Goal: Communication & Community: Answer question/provide support

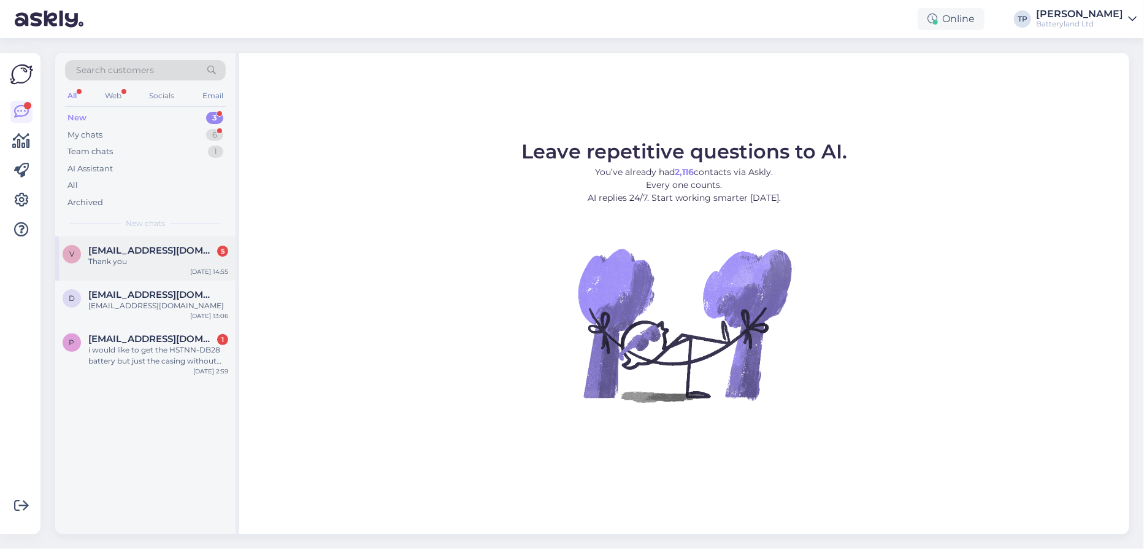
click at [142, 252] on span "[EMAIL_ADDRESS][DOMAIN_NAME]" at bounding box center [152, 250] width 128 height 11
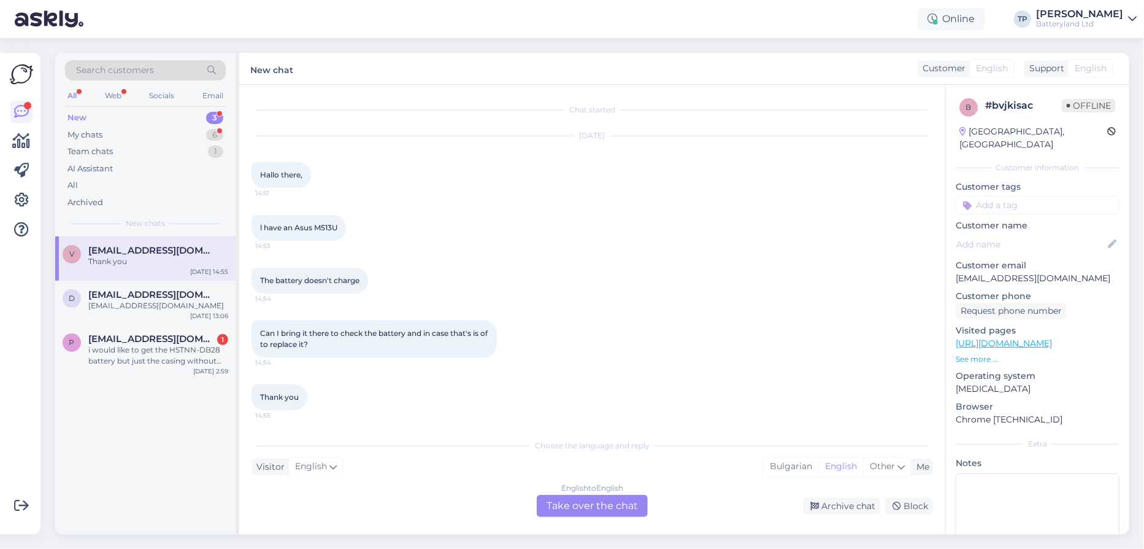
scroll to position [1, 0]
click at [564, 510] on div "English to English Take over the chat" at bounding box center [592, 506] width 111 height 22
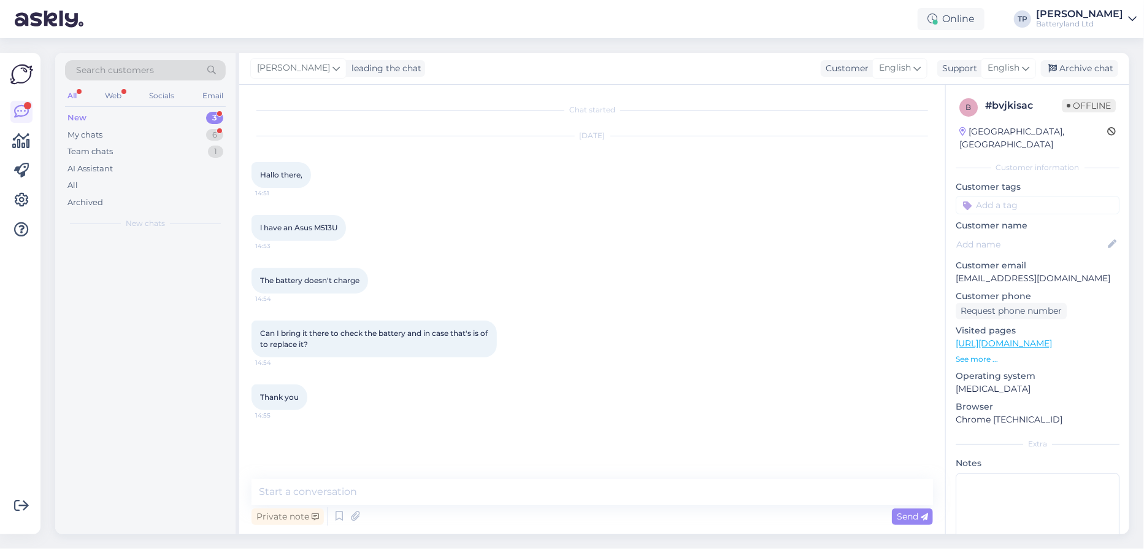
scroll to position [0, 0]
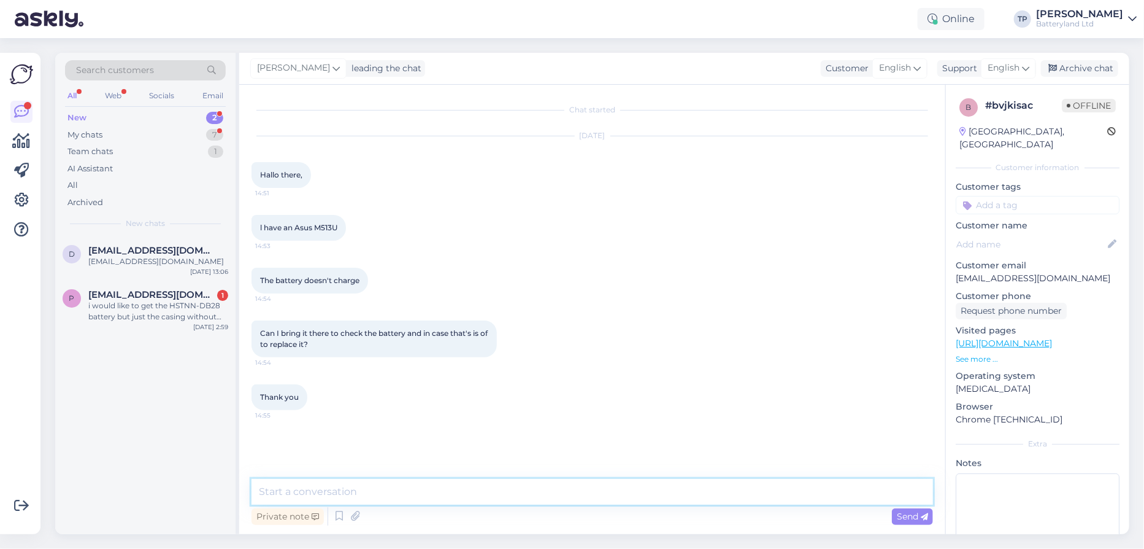
click at [494, 488] on textarea at bounding box center [593, 492] width 682 height 26
type textarea "Y"
type textarea "Hello"
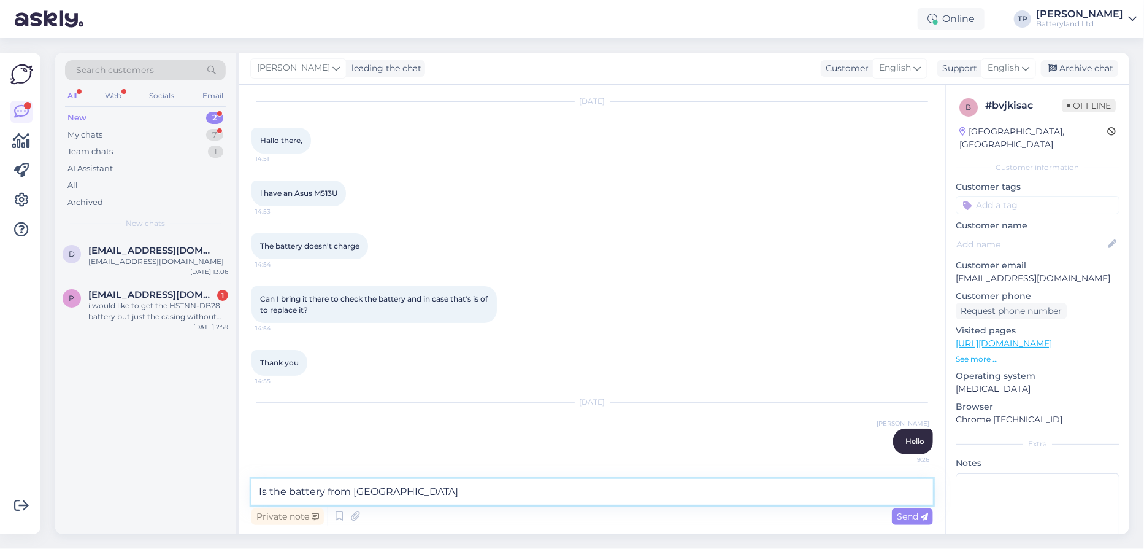
type textarea "Is the battery from us?"
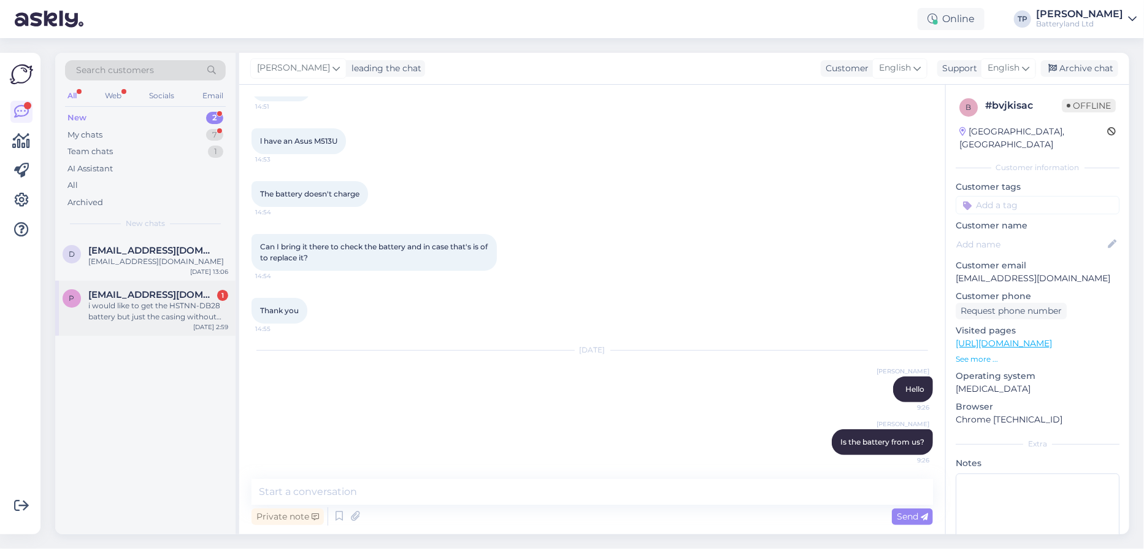
click at [177, 296] on div "[EMAIL_ADDRESS][DOMAIN_NAME] 1 i would like to get the HSTNN-DB28 battery but j…" at bounding box center [158, 305] width 140 height 33
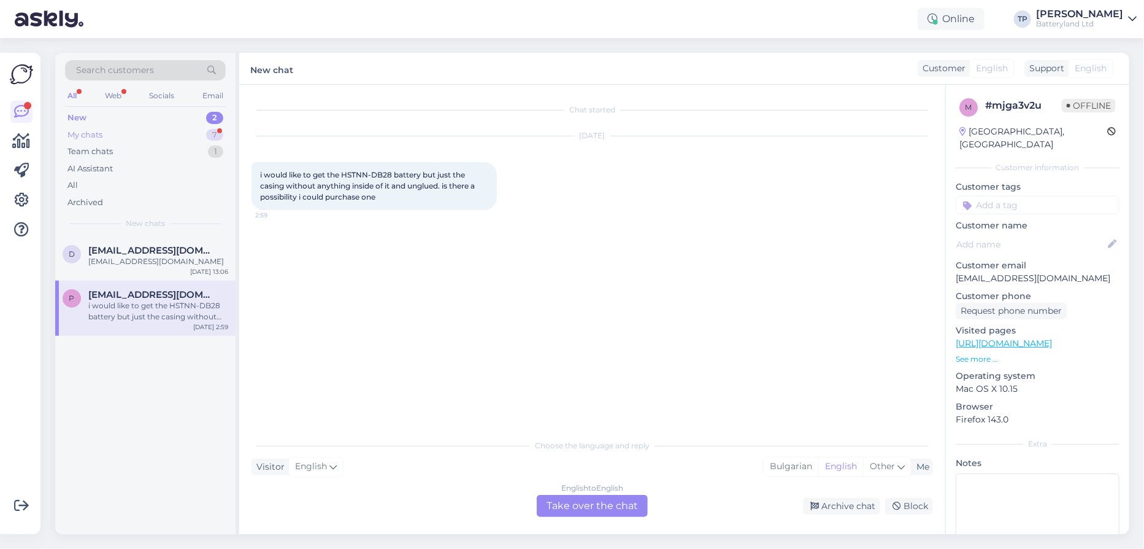
click at [182, 135] on div "My chats 7" at bounding box center [145, 134] width 161 height 17
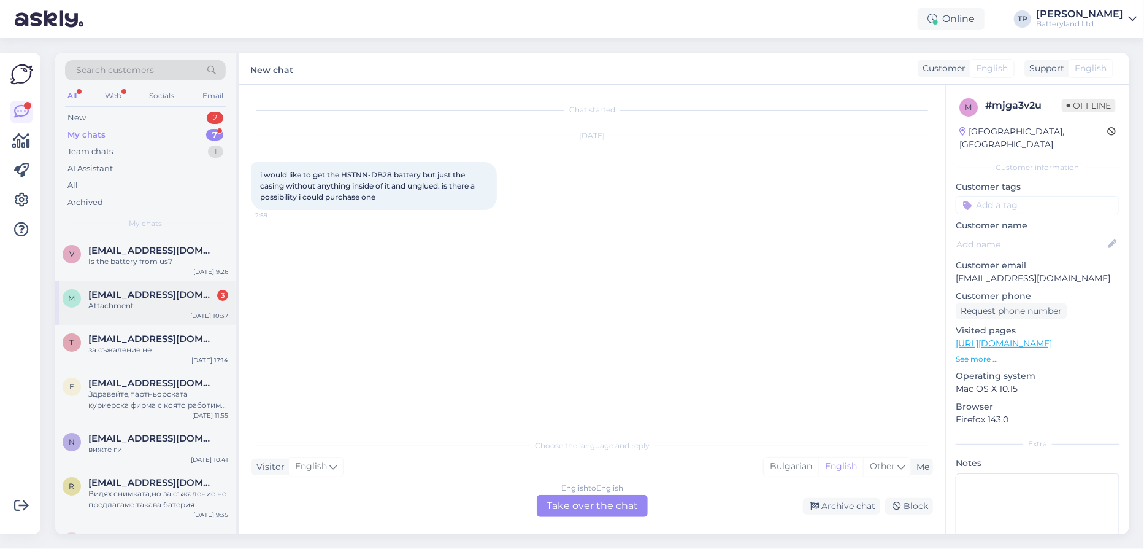
click at [174, 297] on div "[EMAIL_ADDRESS][DOMAIN_NAME] 3 Attachment" at bounding box center [158, 300] width 140 height 22
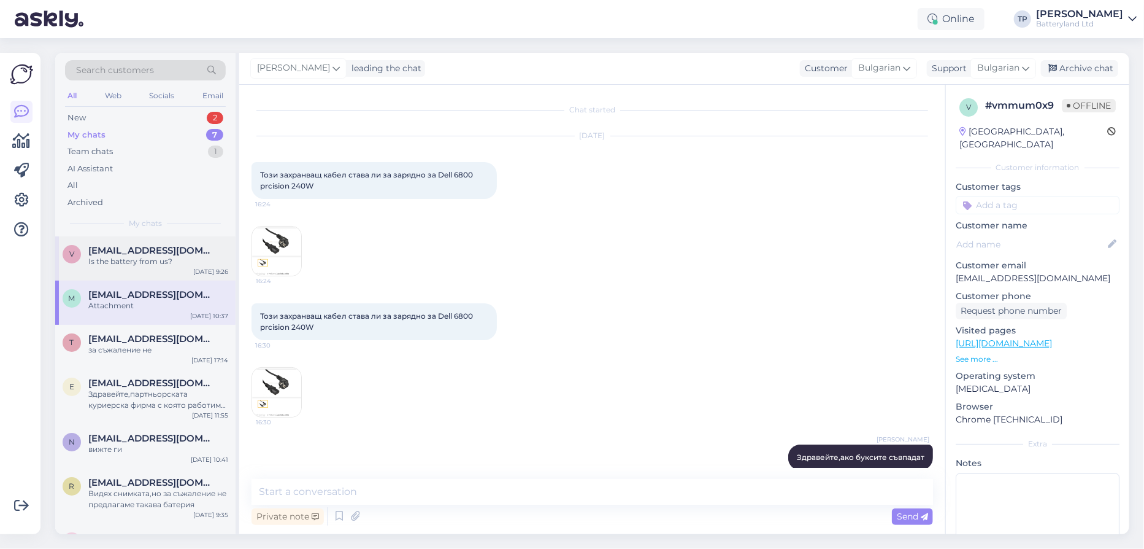
click at [153, 254] on span "[EMAIL_ADDRESS][DOMAIN_NAME]" at bounding box center [152, 250] width 128 height 11
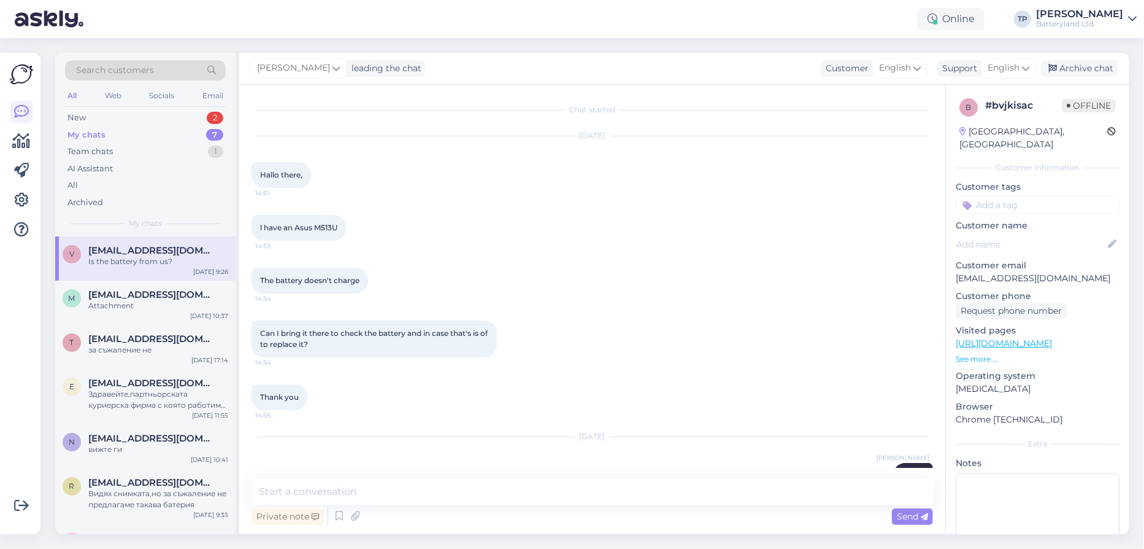
scroll to position [87, 0]
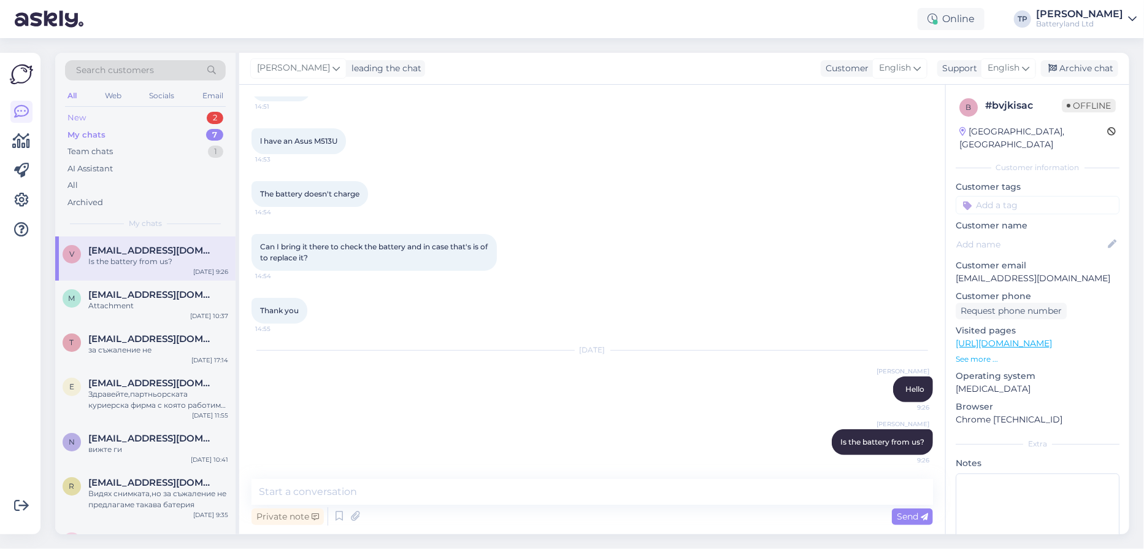
click at [148, 110] on div "New 2" at bounding box center [145, 117] width 161 height 17
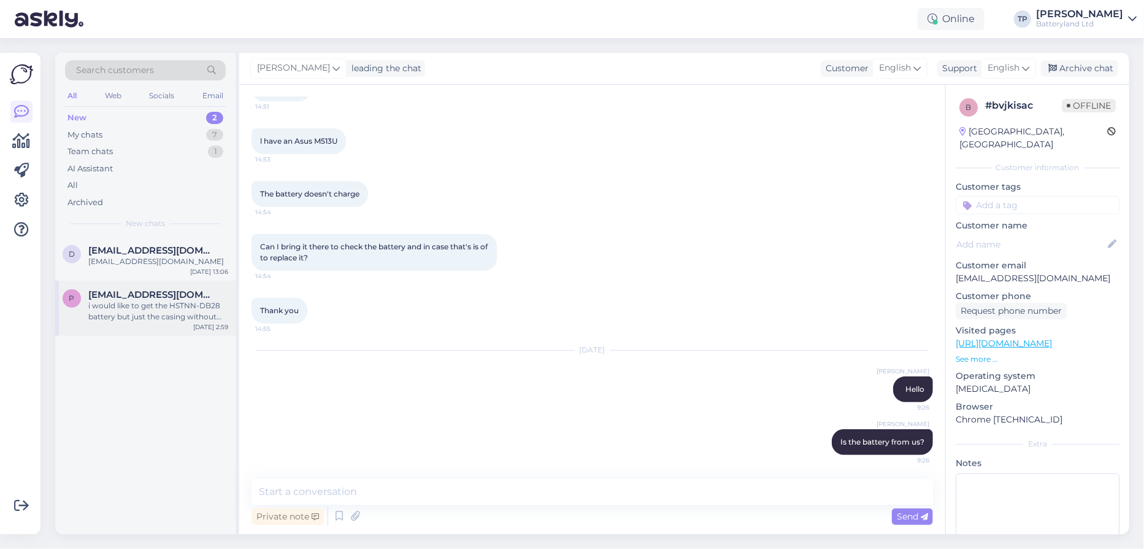
click at [145, 292] on span "[EMAIL_ADDRESS][DOMAIN_NAME]" at bounding box center [152, 294] width 128 height 11
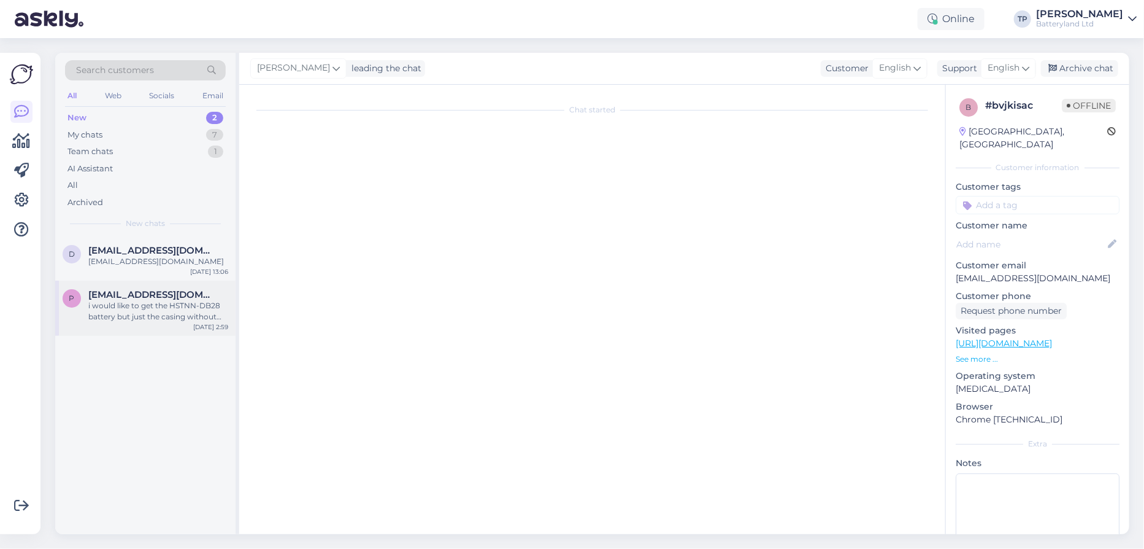
scroll to position [0, 0]
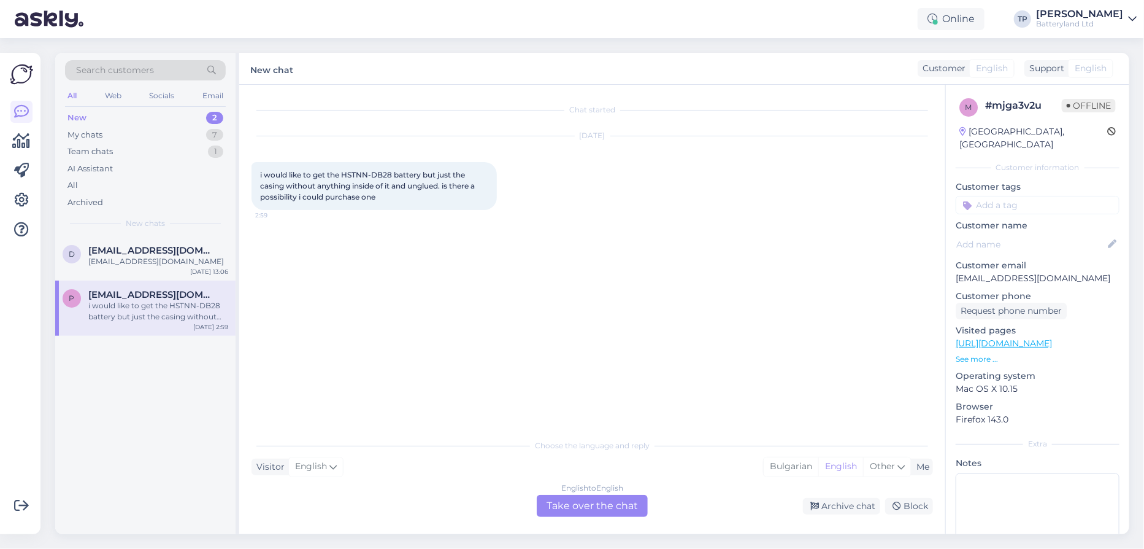
click at [566, 513] on div "English to English Take over the chat" at bounding box center [592, 506] width 111 height 22
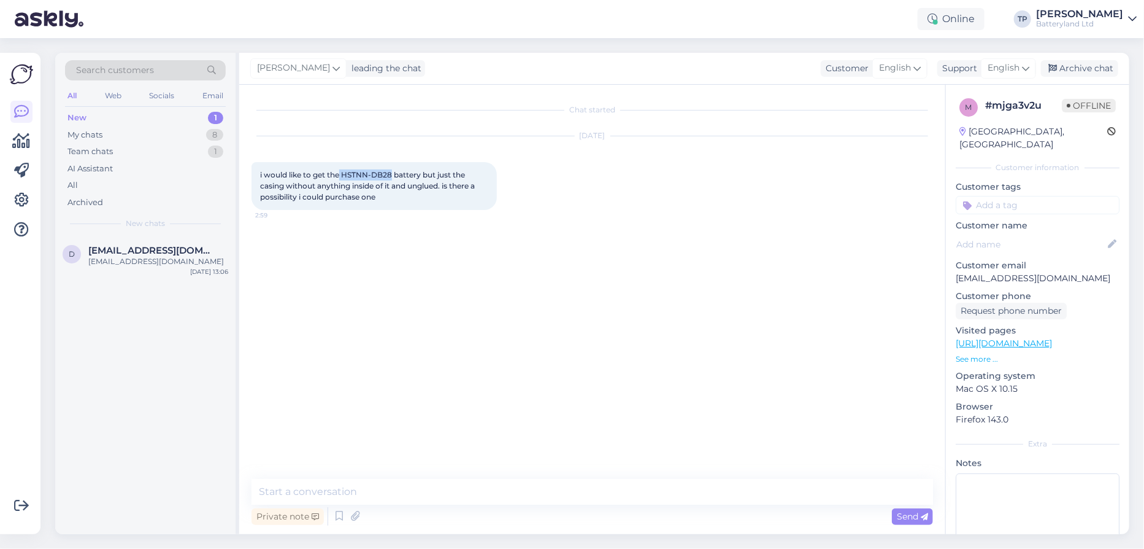
drag, startPoint x: 341, startPoint y: 173, endPoint x: 393, endPoint y: 176, distance: 51.6
click at [393, 176] on span "i would like to get the HSTNN-DB28 battery but just the casing without anything…" at bounding box center [368, 185] width 217 height 31
copy span "HSTNN-DB28"
click at [457, 495] on textarea at bounding box center [593, 492] width 682 height 26
type textarea "Hello, we sell batteries"
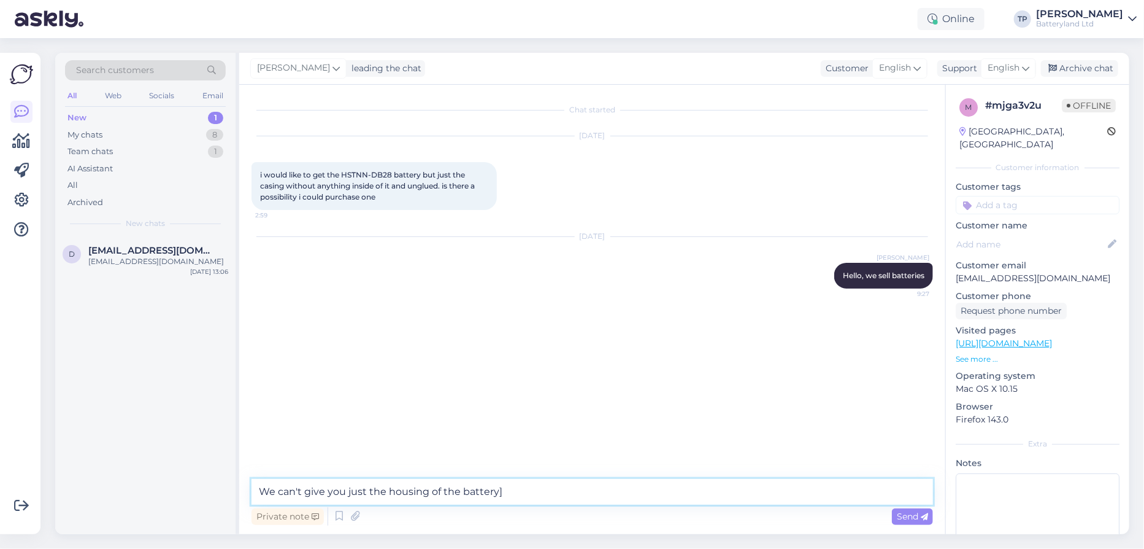
type textarea "We can't give you just the housing of the battery"
type textarea "You can buy the battery and after that if you wish you can dissemble it"
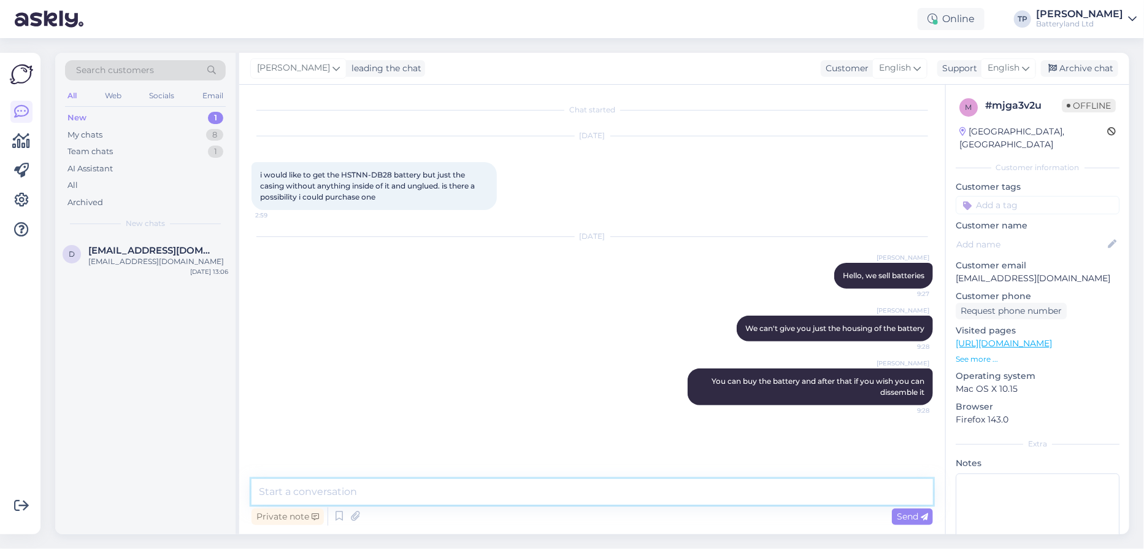
paste textarea "[URL][DOMAIN_NAME]"
type textarea "[URL][DOMAIN_NAME]"
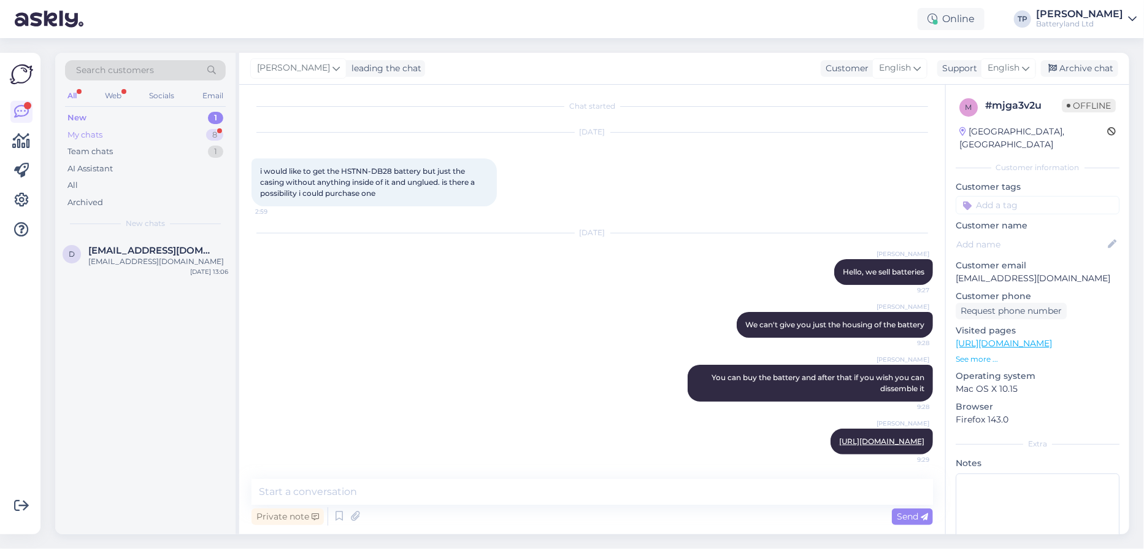
click at [148, 133] on div "My chats 8" at bounding box center [145, 134] width 161 height 17
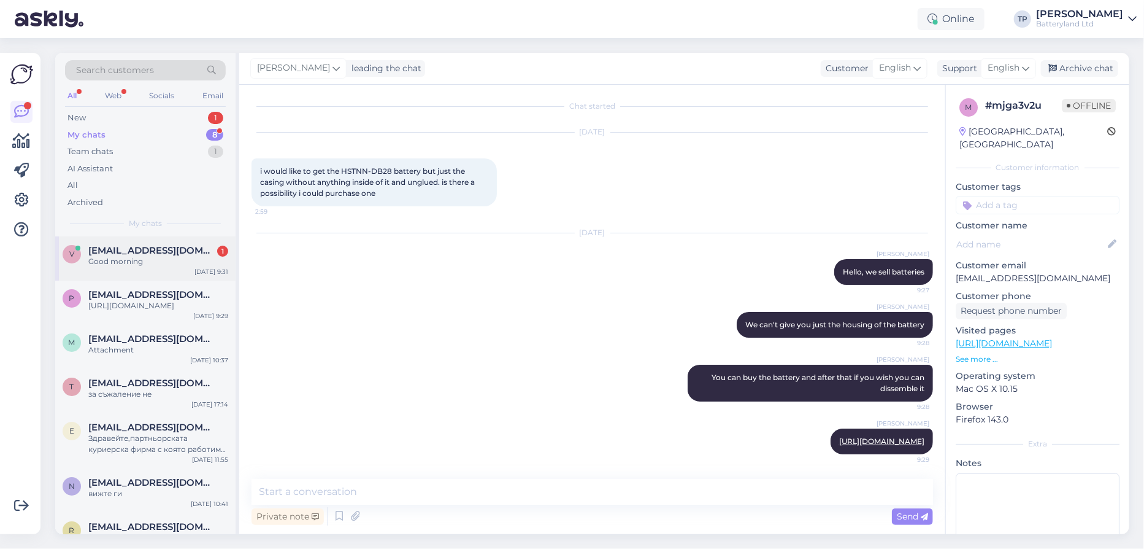
click at [214, 255] on span "[EMAIL_ADDRESS][DOMAIN_NAME]" at bounding box center [152, 250] width 128 height 11
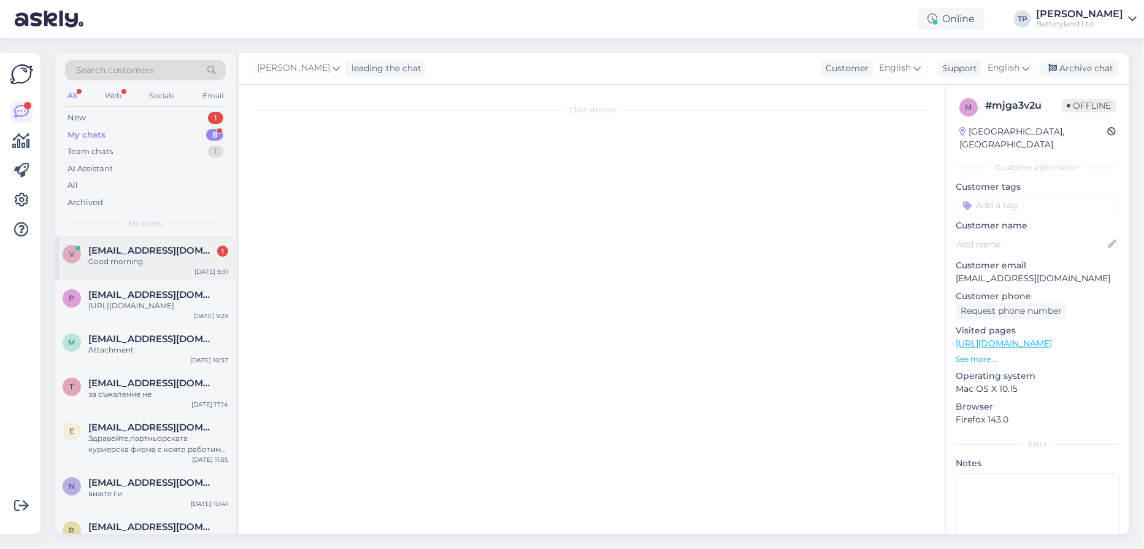
scroll to position [140, 0]
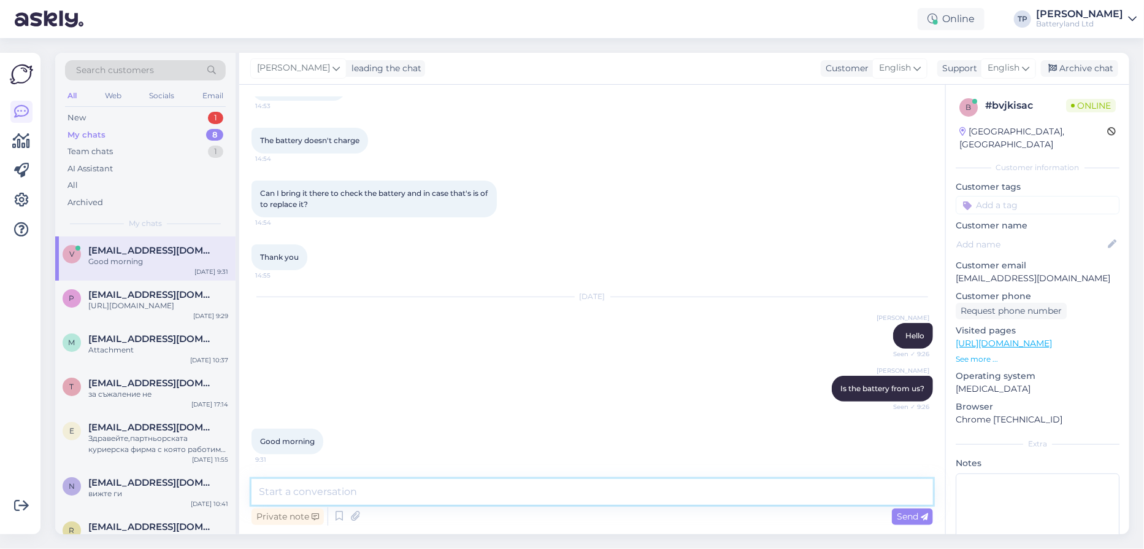
click at [333, 490] on textarea at bounding box center [593, 492] width 682 height 26
type textarea "Morning"
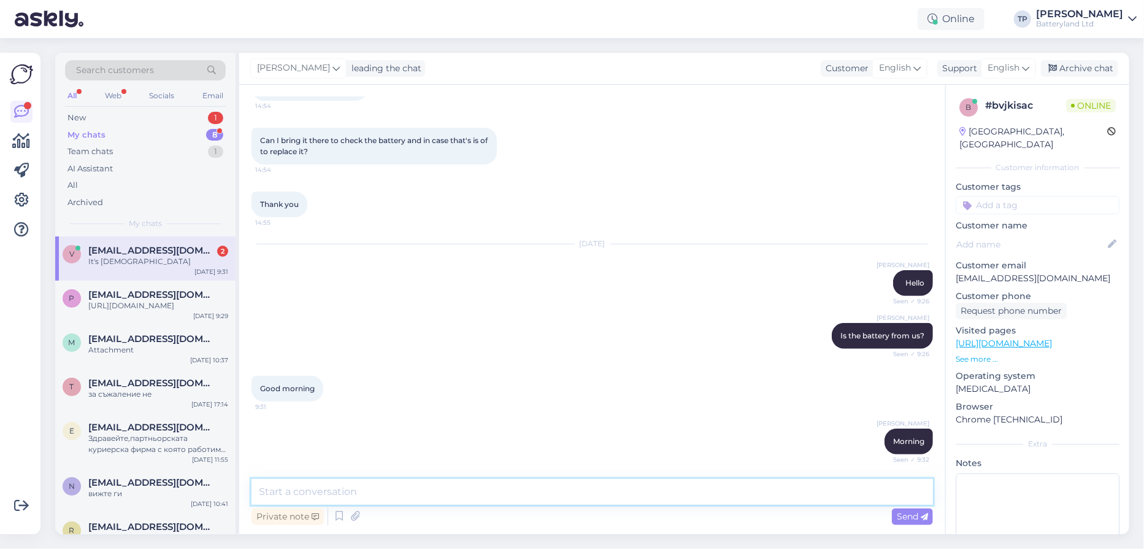
scroll to position [309, 0]
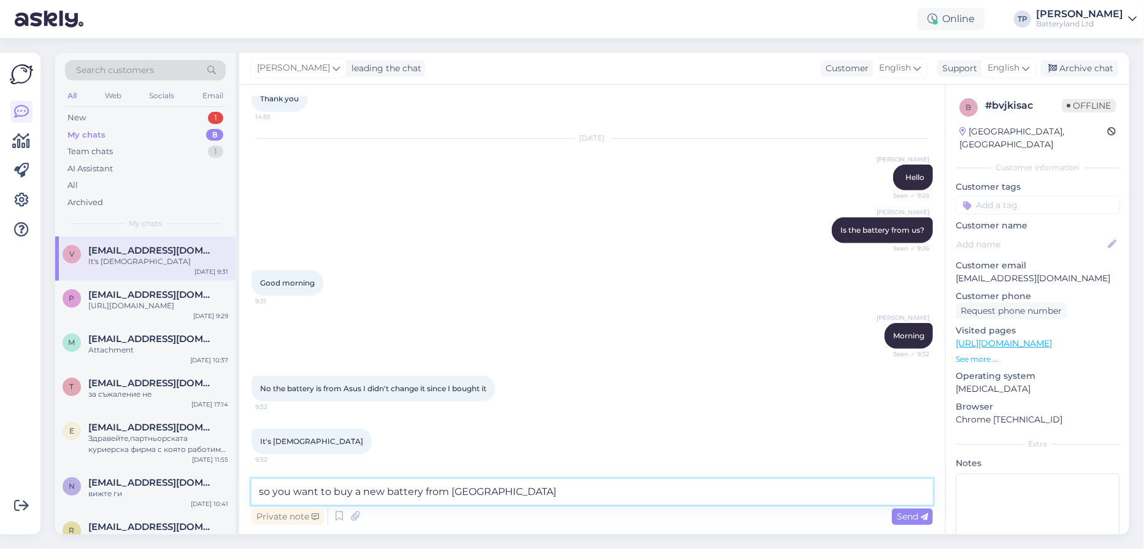
type textarea "so you want to buy a new battery from [GEOGRAPHIC_DATA]?"
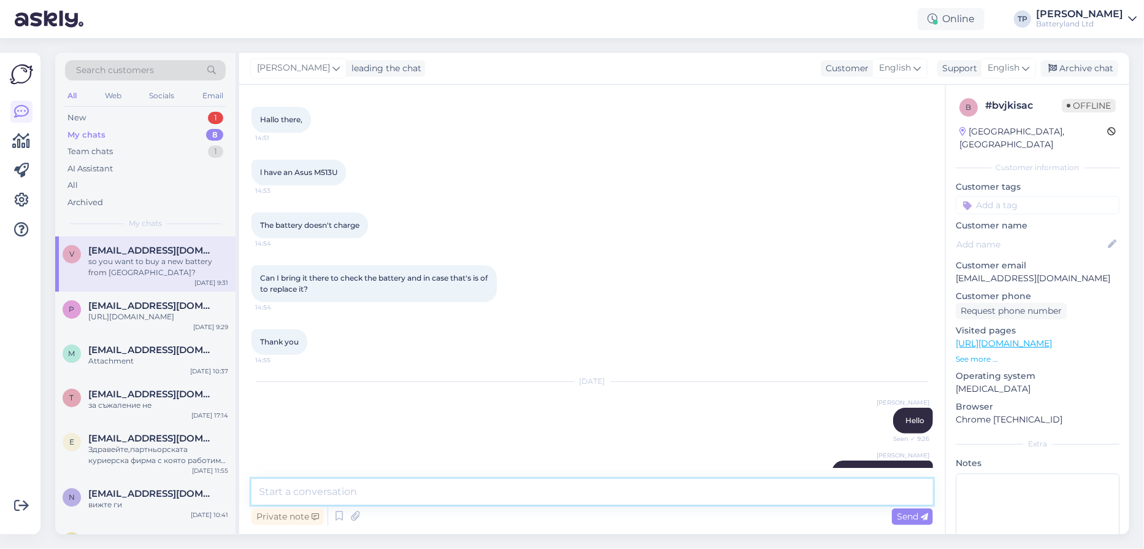
scroll to position [0, 0]
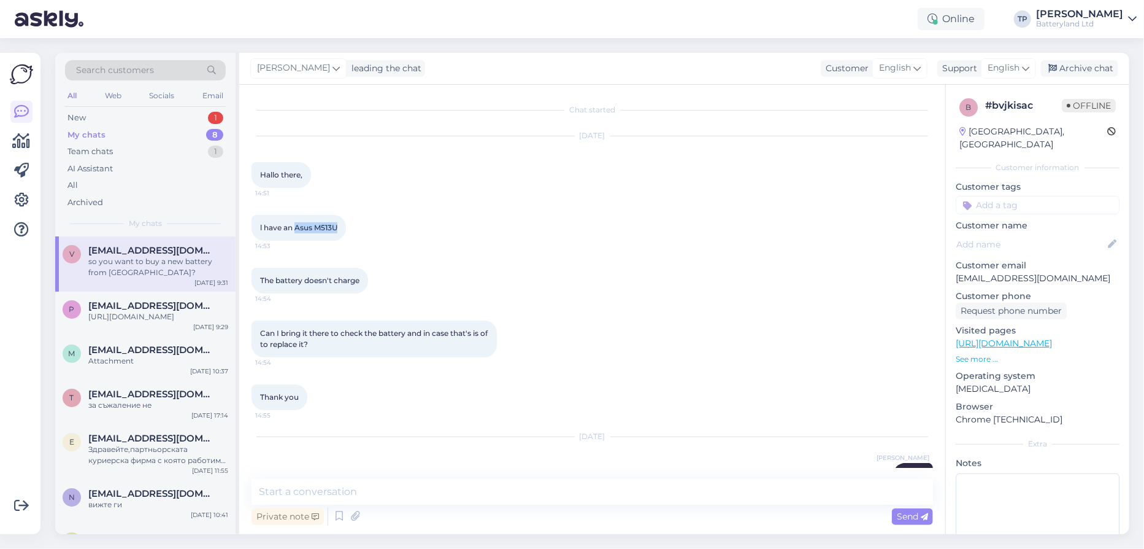
drag, startPoint x: 296, startPoint y: 226, endPoint x: 344, endPoint y: 227, distance: 47.9
click at [344, 227] on div "Ι have an Asus M513U 14:53" at bounding box center [299, 228] width 94 height 26
copy span "Asus M513U"
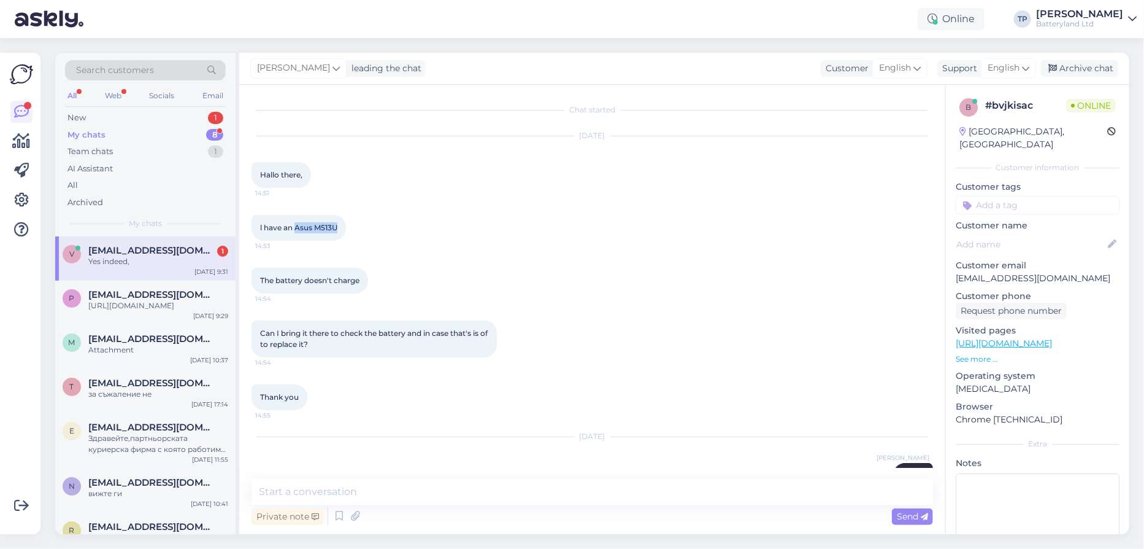
scroll to position [415, 0]
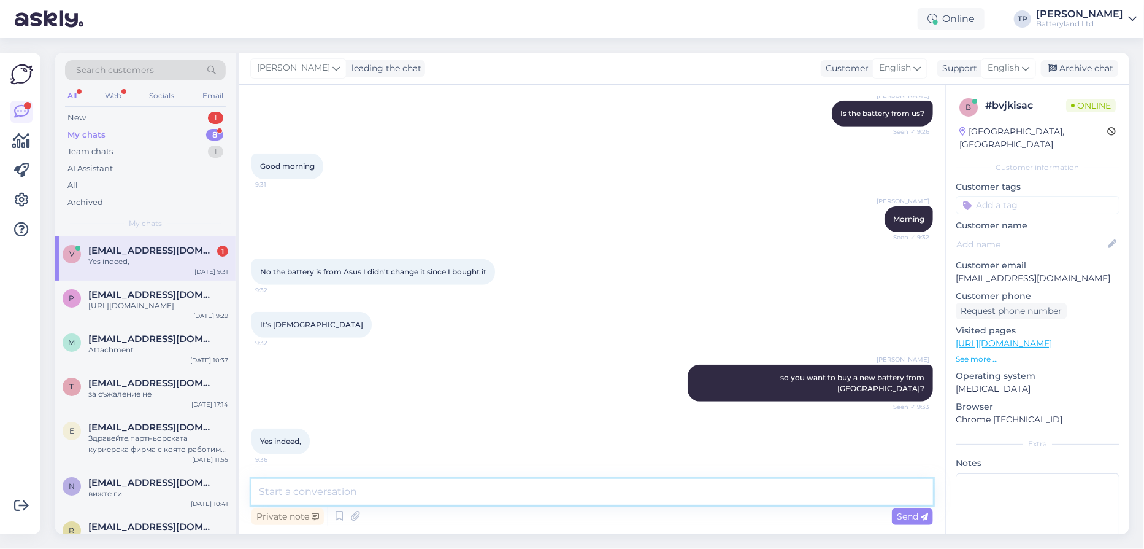
drag, startPoint x: 382, startPoint y: 426, endPoint x: 352, endPoint y: 496, distance: 75.9
click at [352, 496] on textarea at bounding box center [593, 492] width 682 height 26
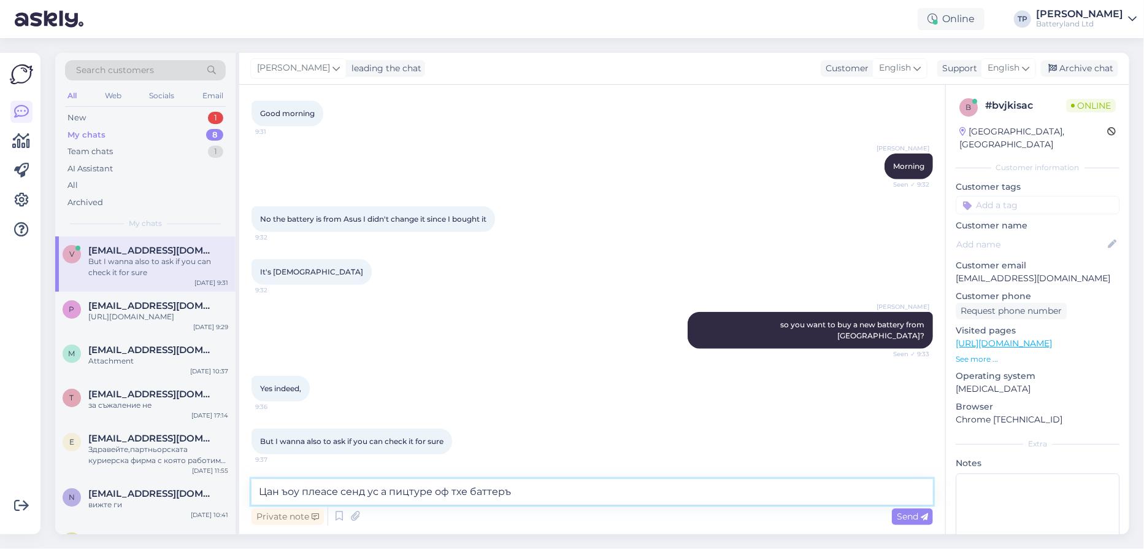
scroll to position [520, 0]
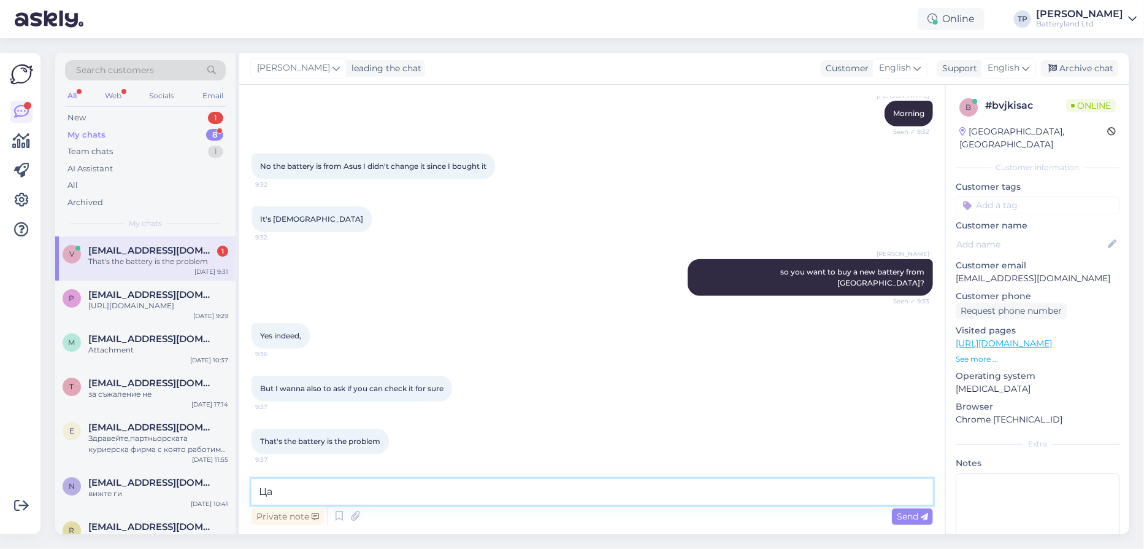
type textarea "Ц"
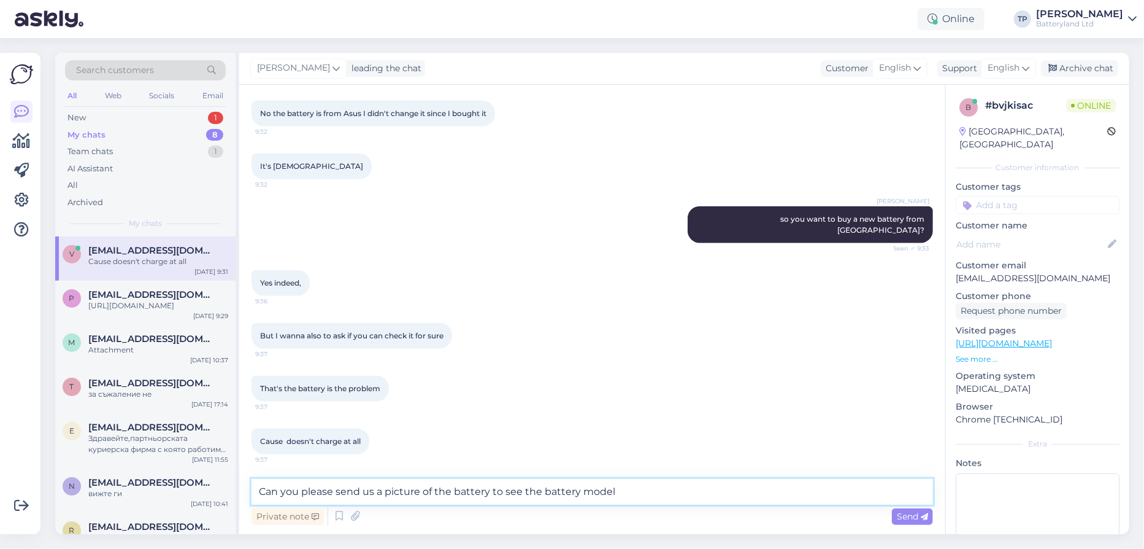
type textarea "Can you please send us a picture of the battery to see the battery model?"
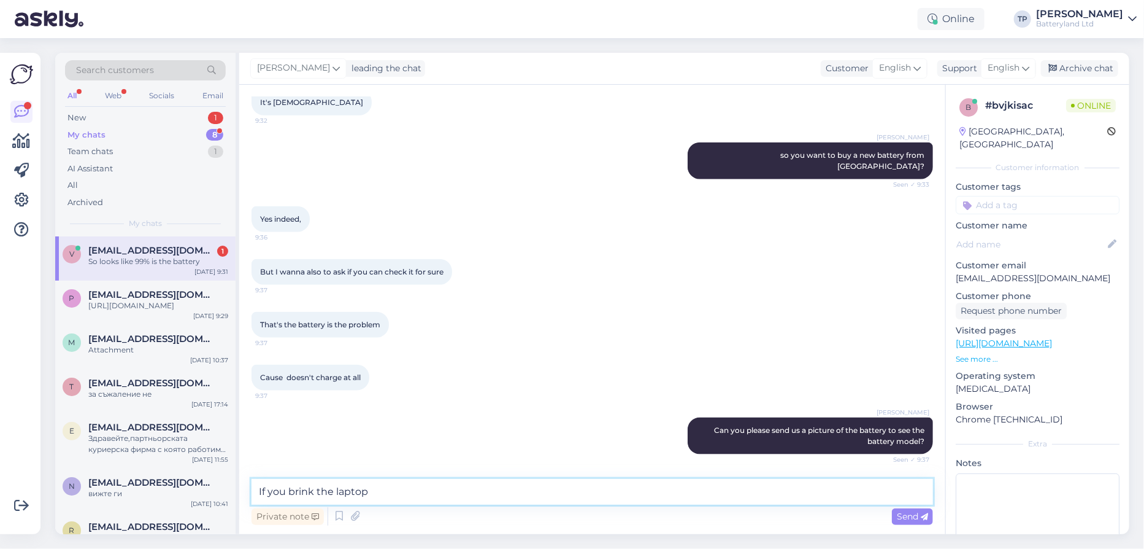
scroll to position [690, 0]
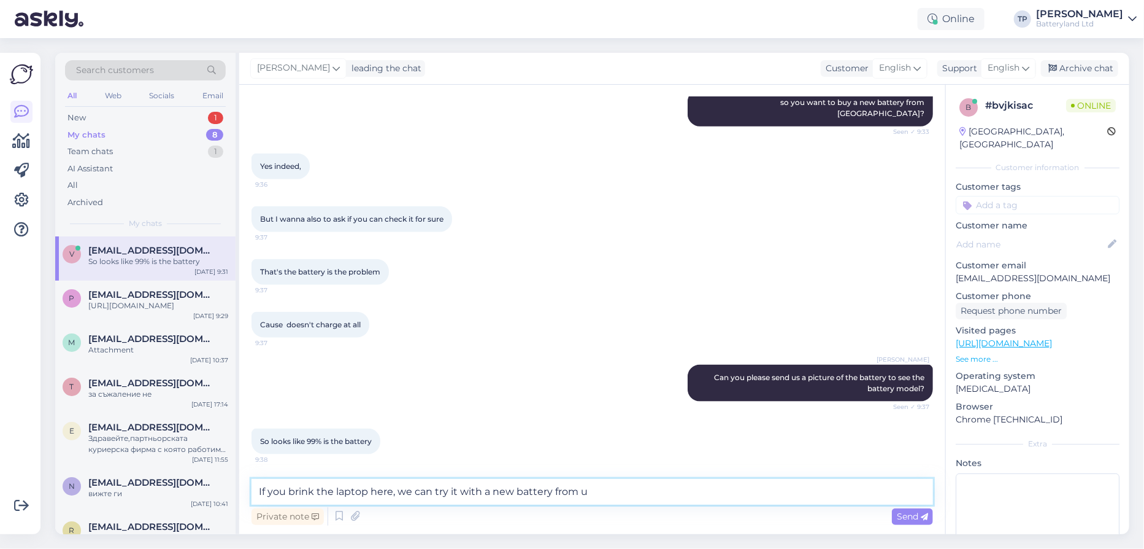
type textarea "If you brink the laptop here, we can try it with a new battery from [GEOGRAPHIC…"
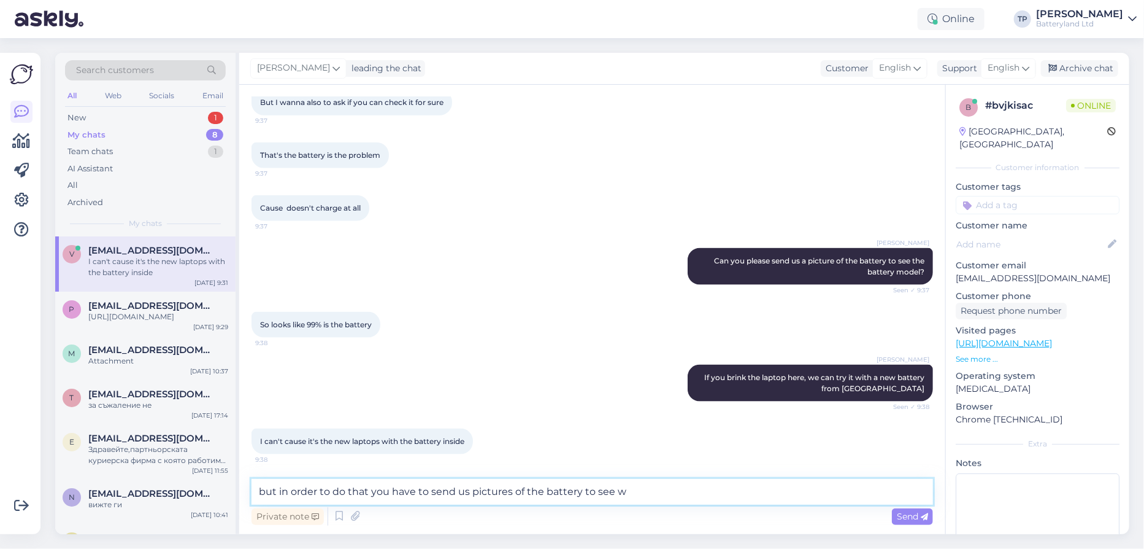
scroll to position [819, 0]
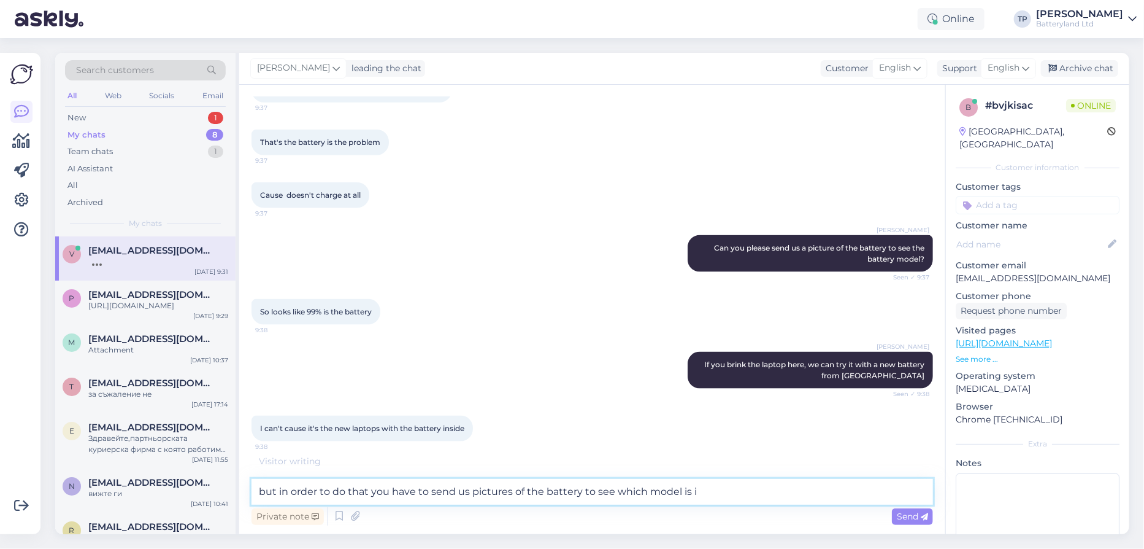
type textarea "but in order to do that you have to send us pictures of the battery to see whic…"
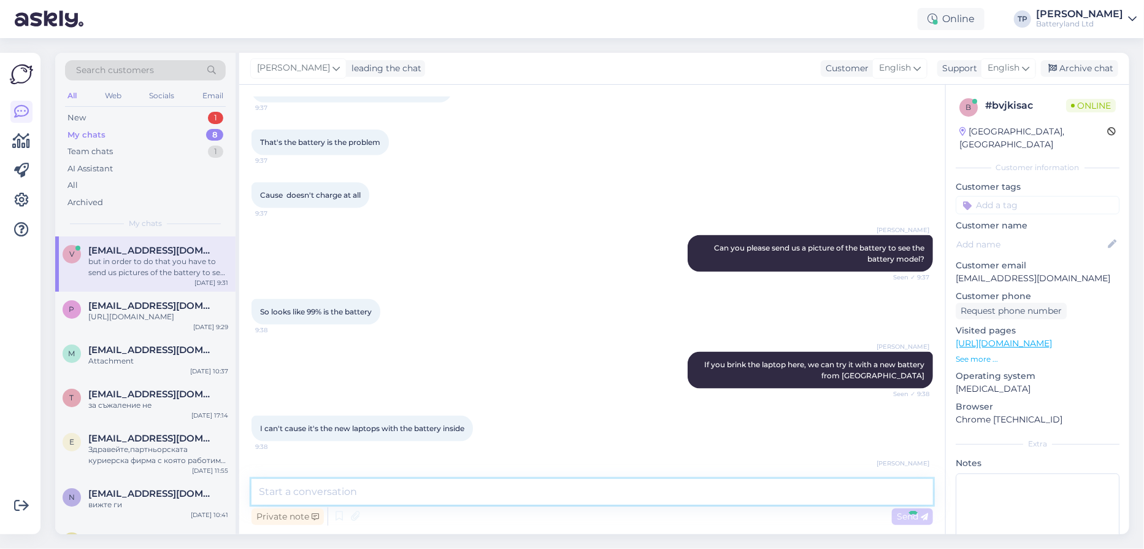
scroll to position [870, 0]
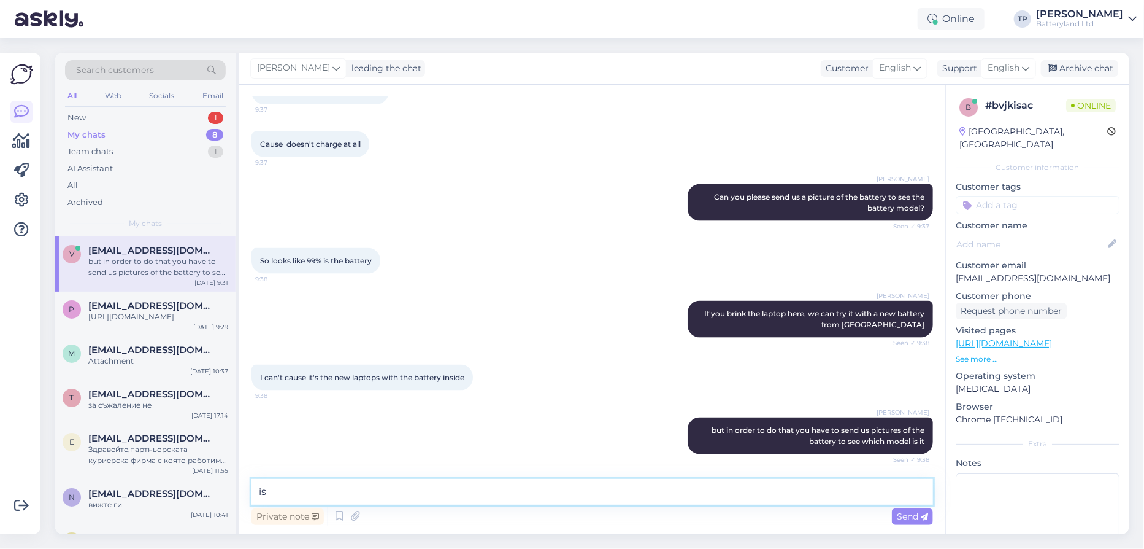
type textarea "i"
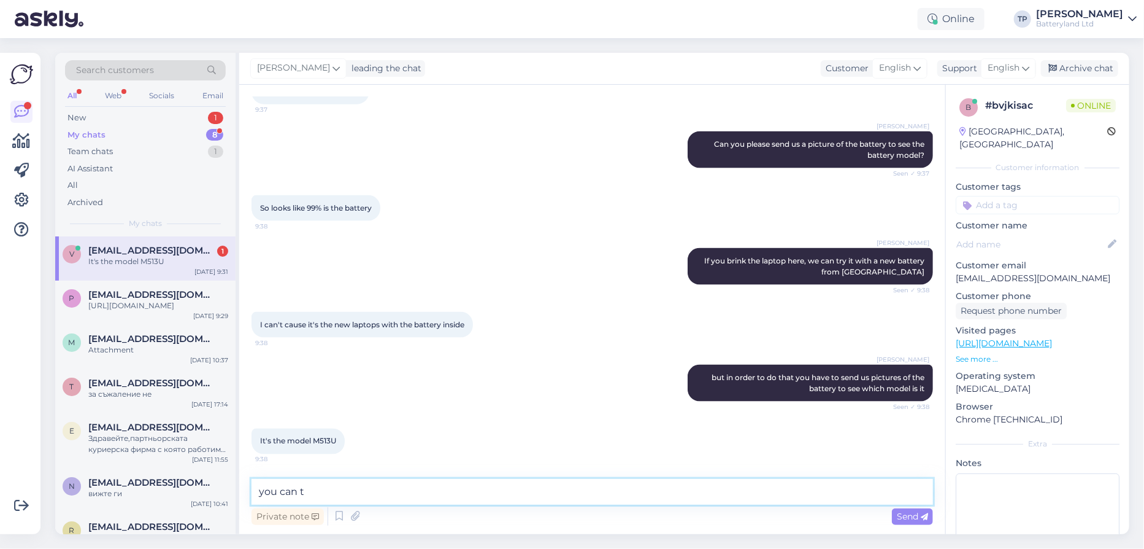
scroll to position [976, 0]
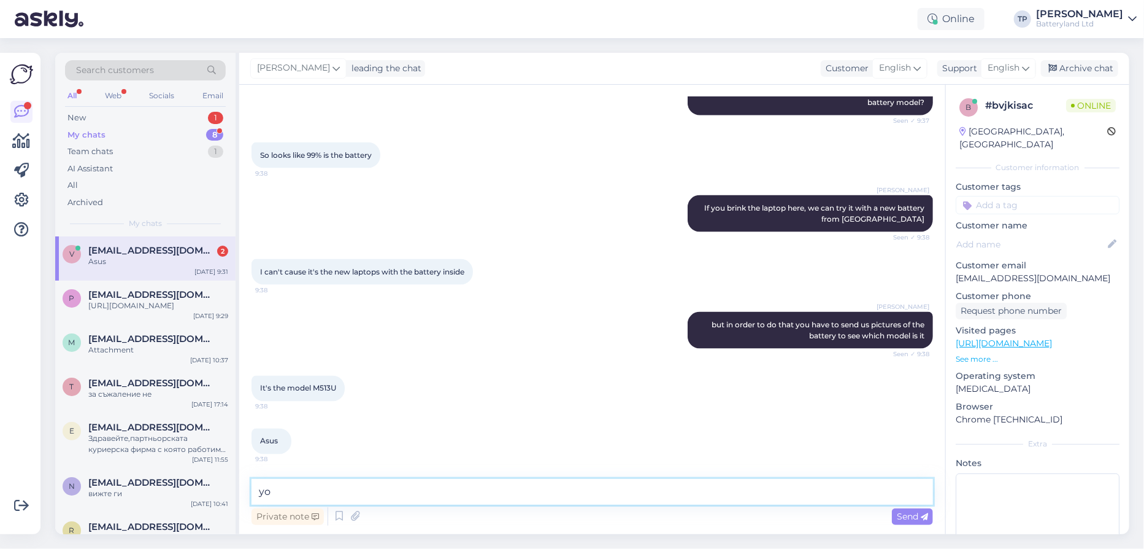
type textarea "y"
type textarea "we need the model of thre battery too"
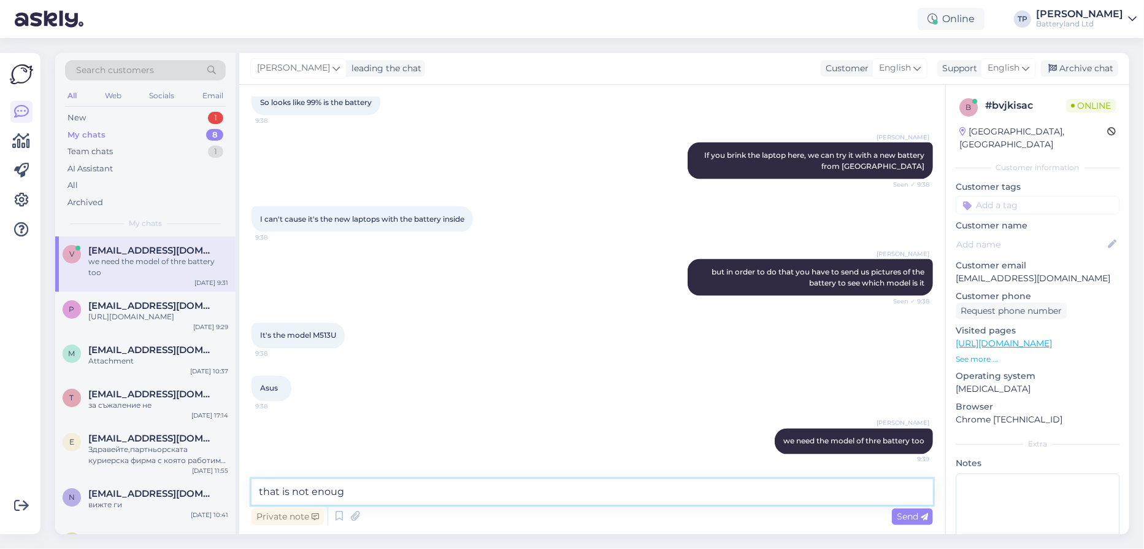
type textarea "that is not enough"
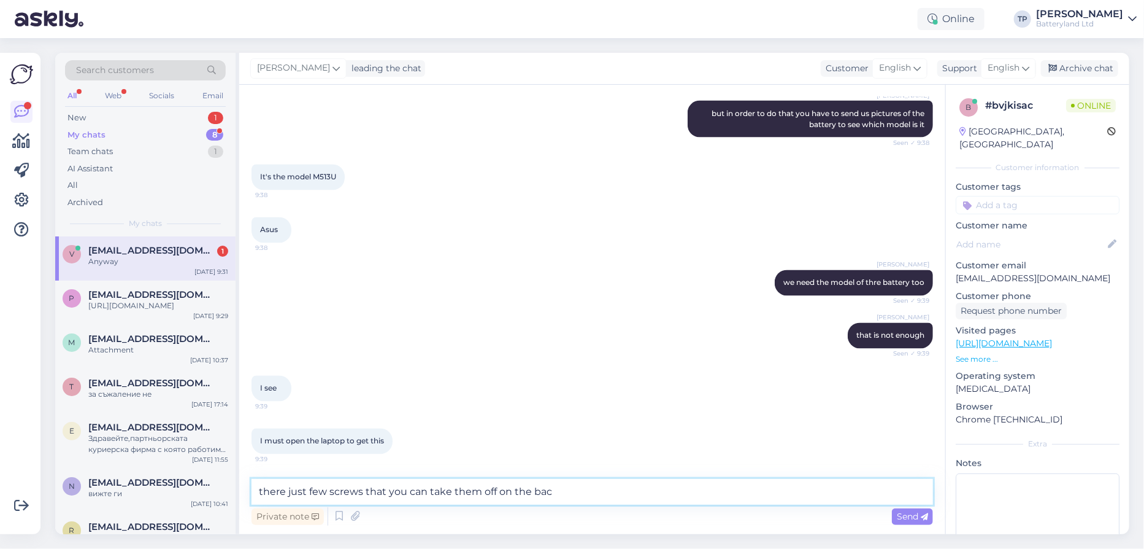
scroll to position [1239, 0]
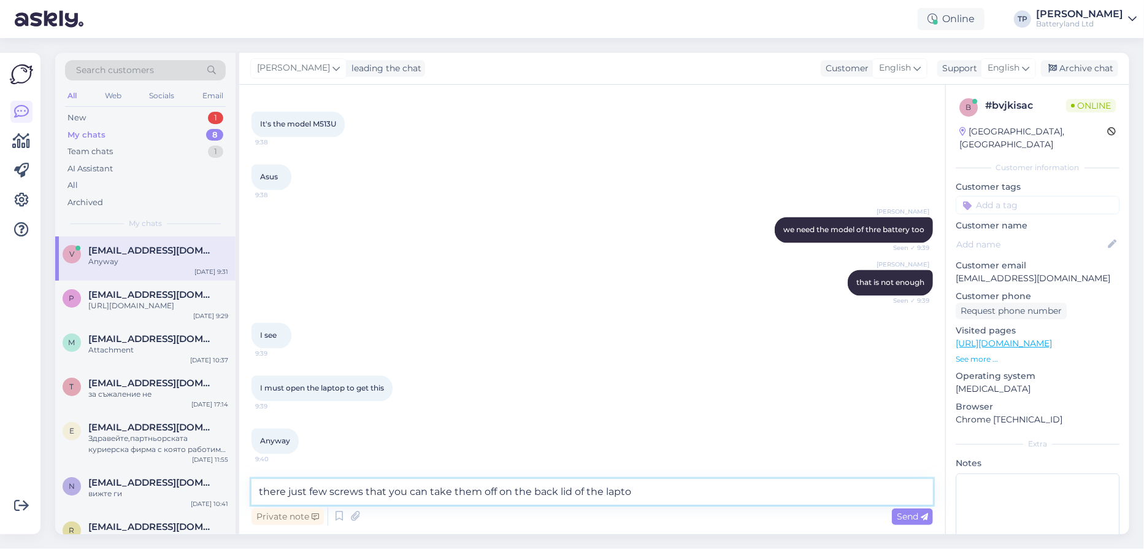
type textarea "there just few screws that you can take them off on the back lid of the laptop"
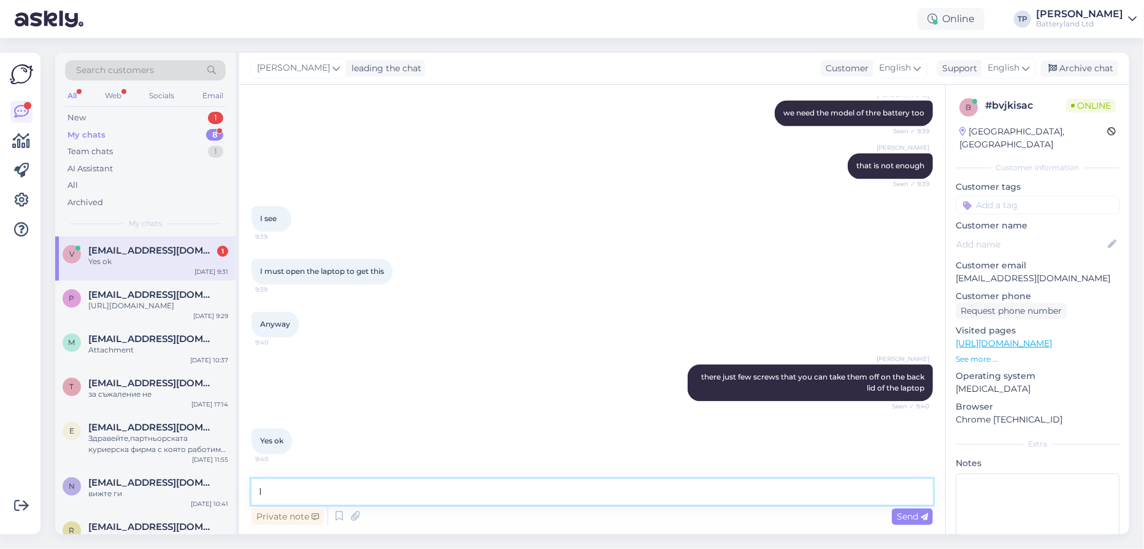
scroll to position [1369, 0]
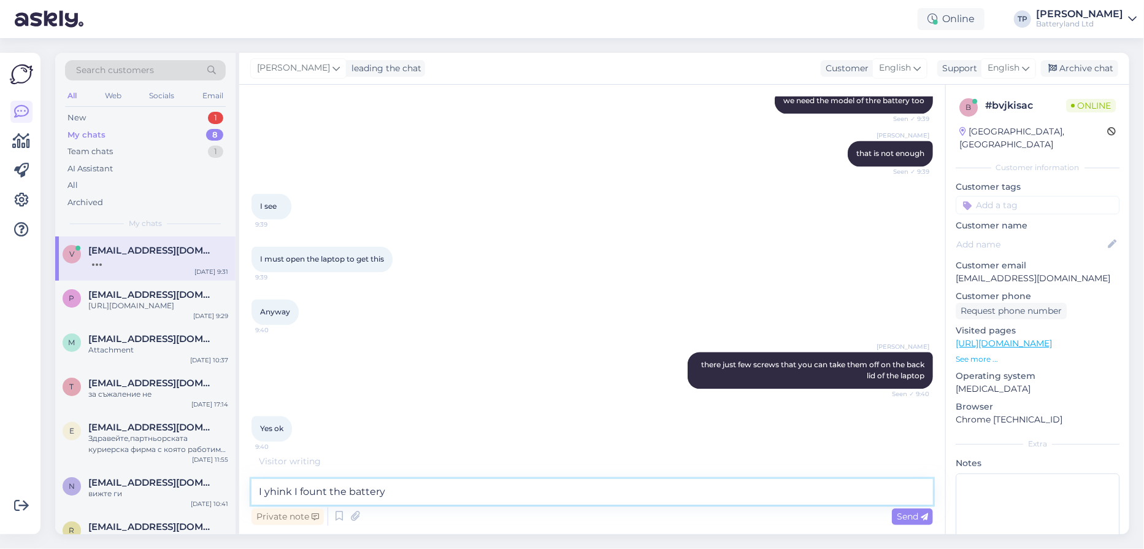
click at [265, 491] on textarea "I yhink I fount the battery" at bounding box center [593, 492] width 682 height 26
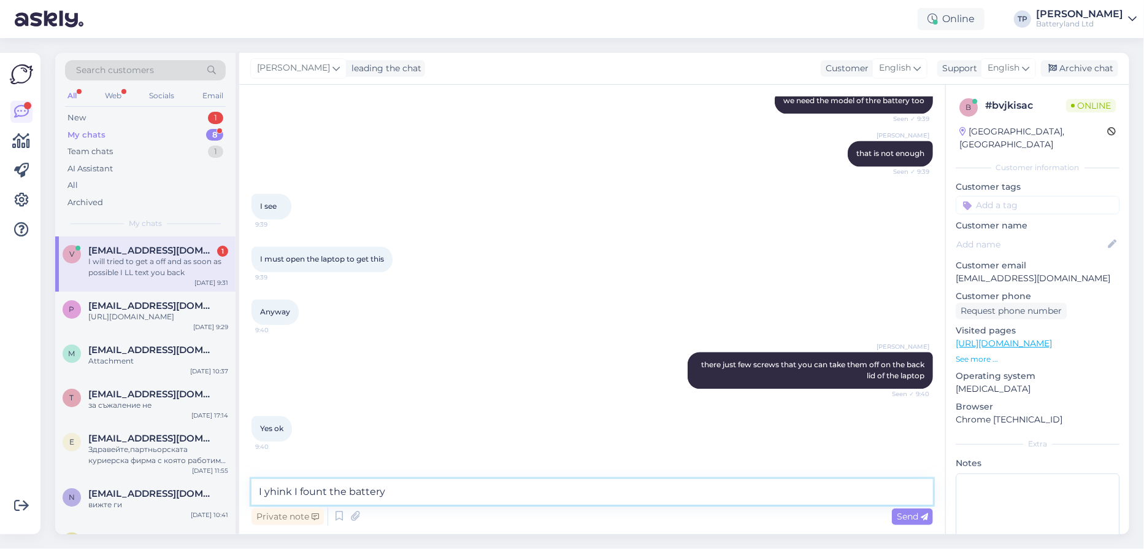
scroll to position [1420, 0]
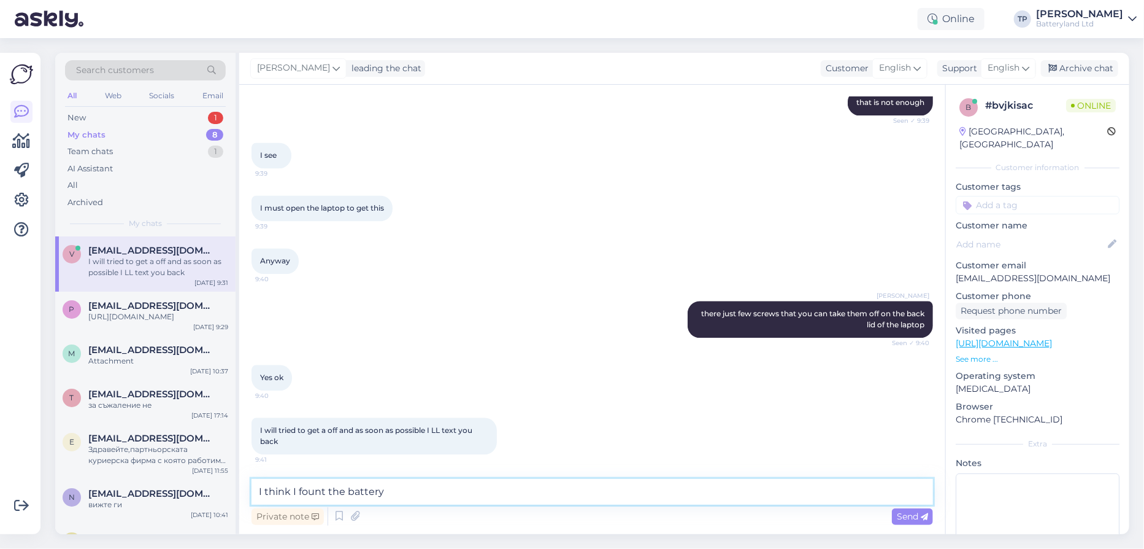
click at [417, 496] on textarea "I think I fount the battery" at bounding box center [593, 492] width 682 height 26
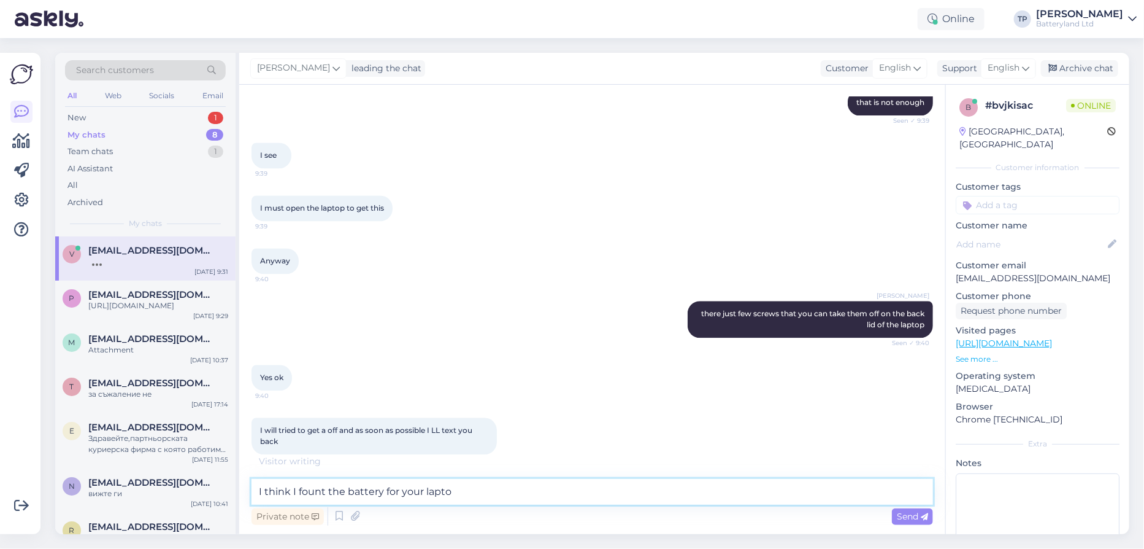
scroll to position [1433, 0]
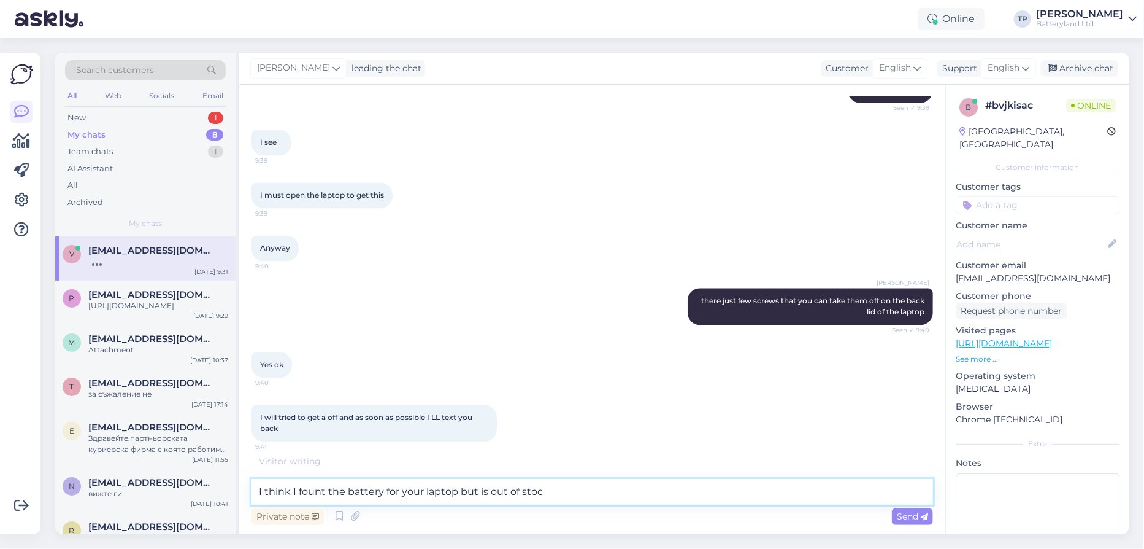
type textarea "I think I fount the battery for your laptop but is out of stock"
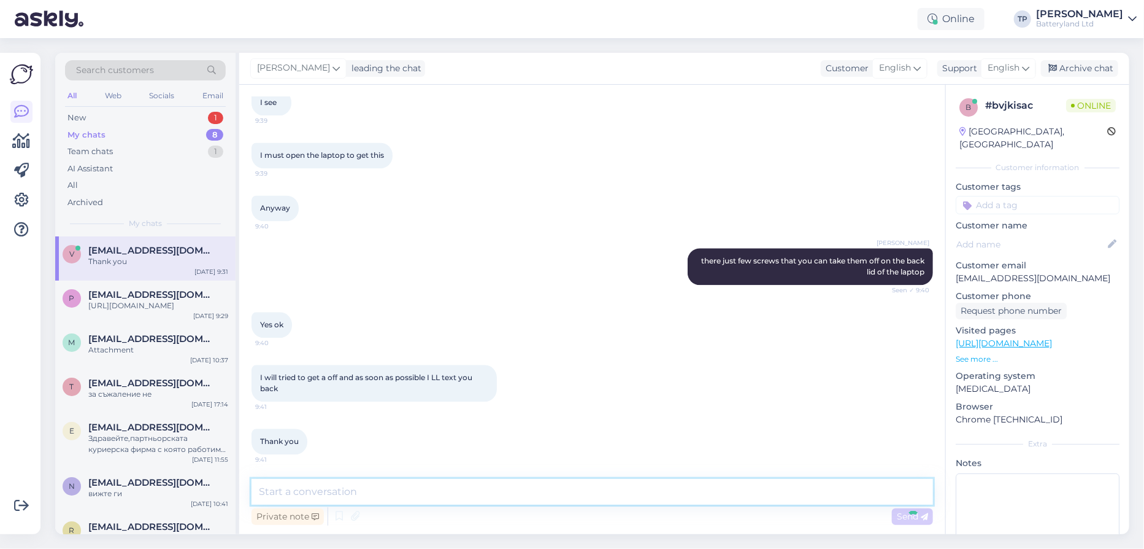
scroll to position [1525, 0]
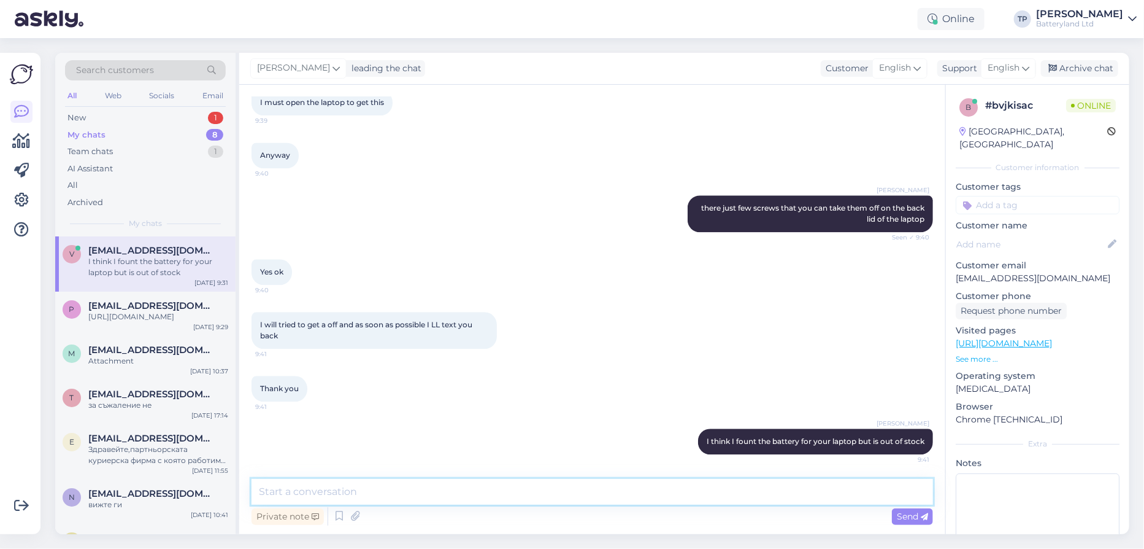
paste textarea "[URL][DOMAIN_NAME]"
type textarea "[URL][DOMAIN_NAME]"
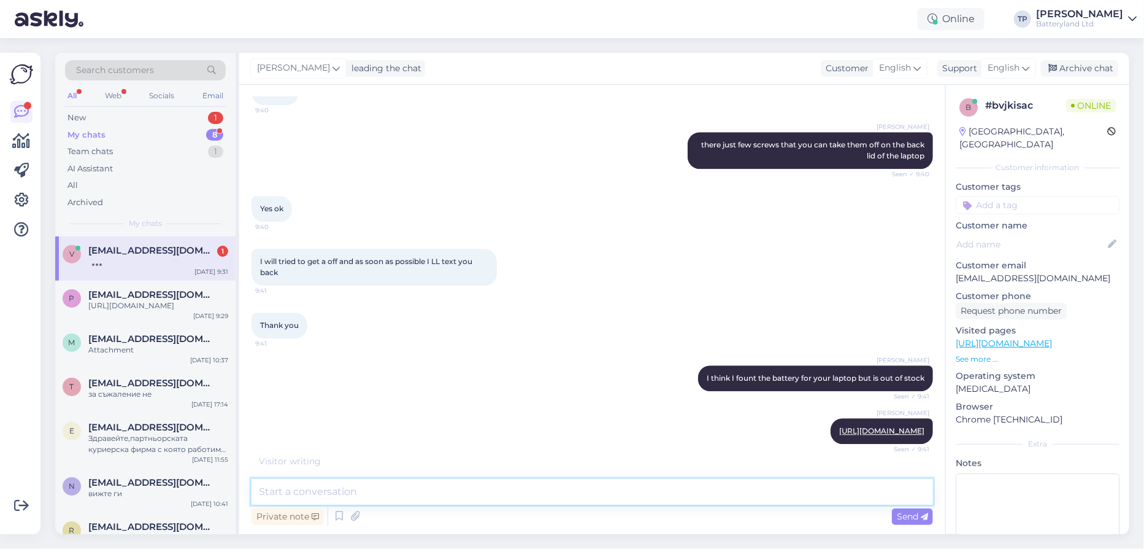
scroll to position [1642, 0]
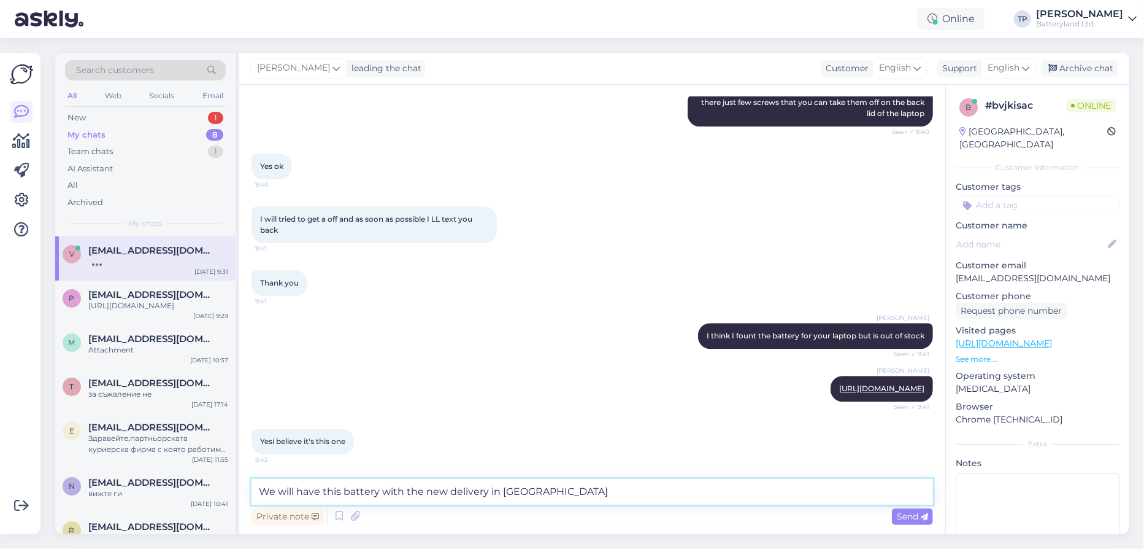
type textarea "We will have this battery with the new delivery in December"
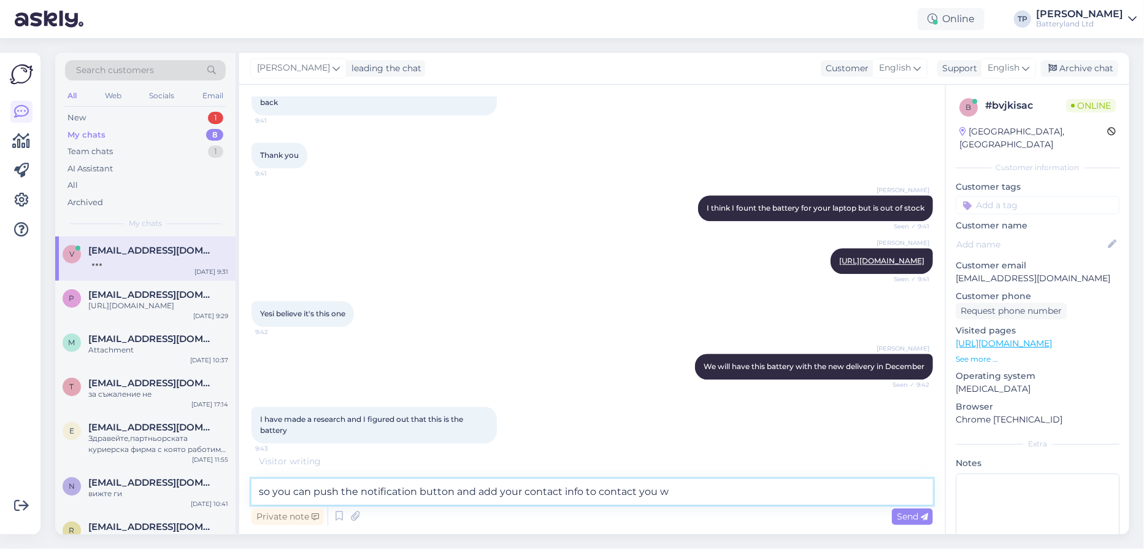
scroll to position [1811, 0]
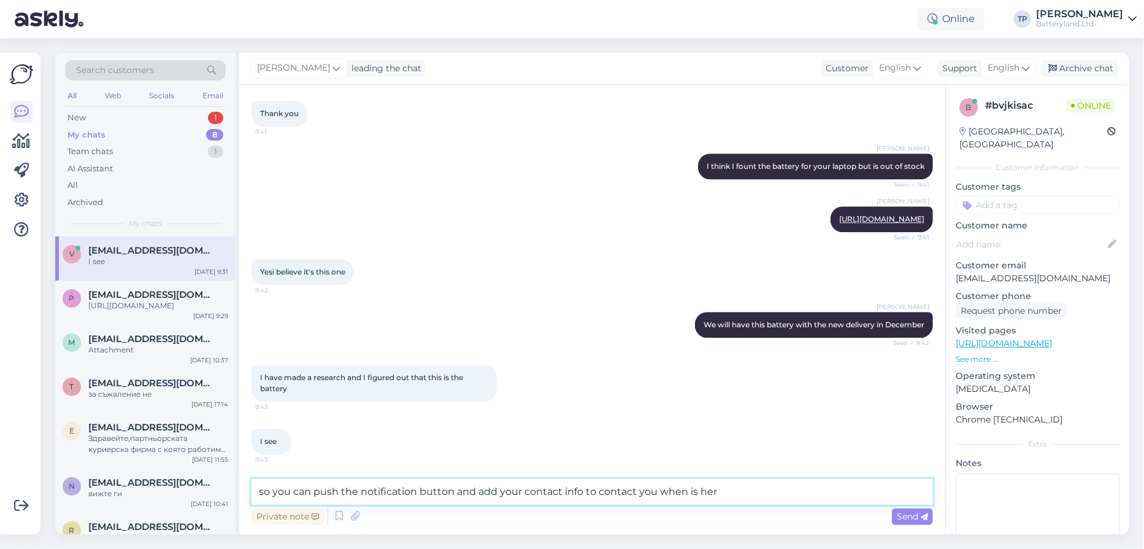
type textarea "so you can push the notification button and add your contact info to contact yo…"
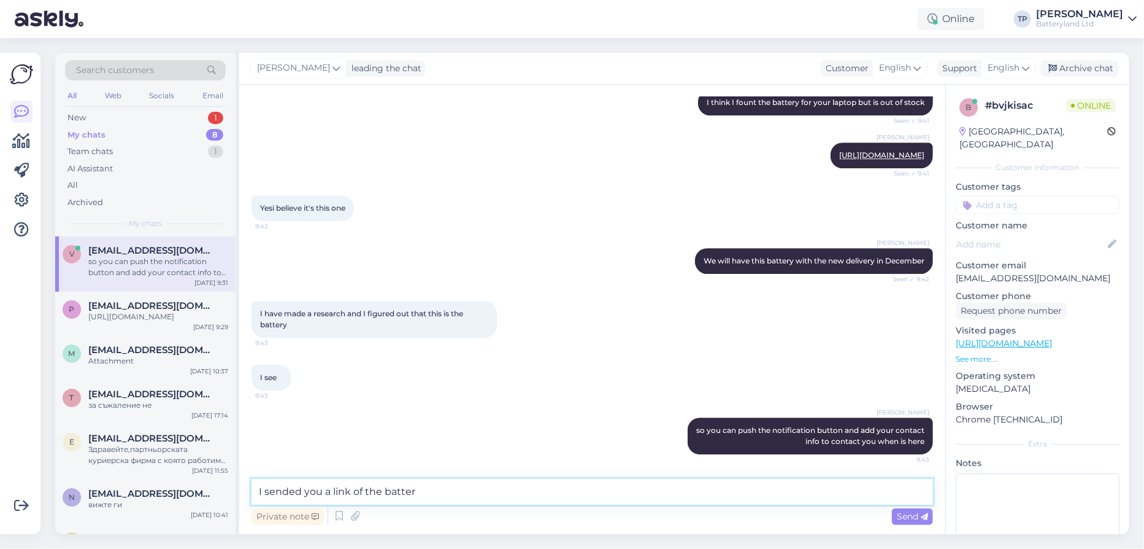
type textarea "I sended you a link of the battery"
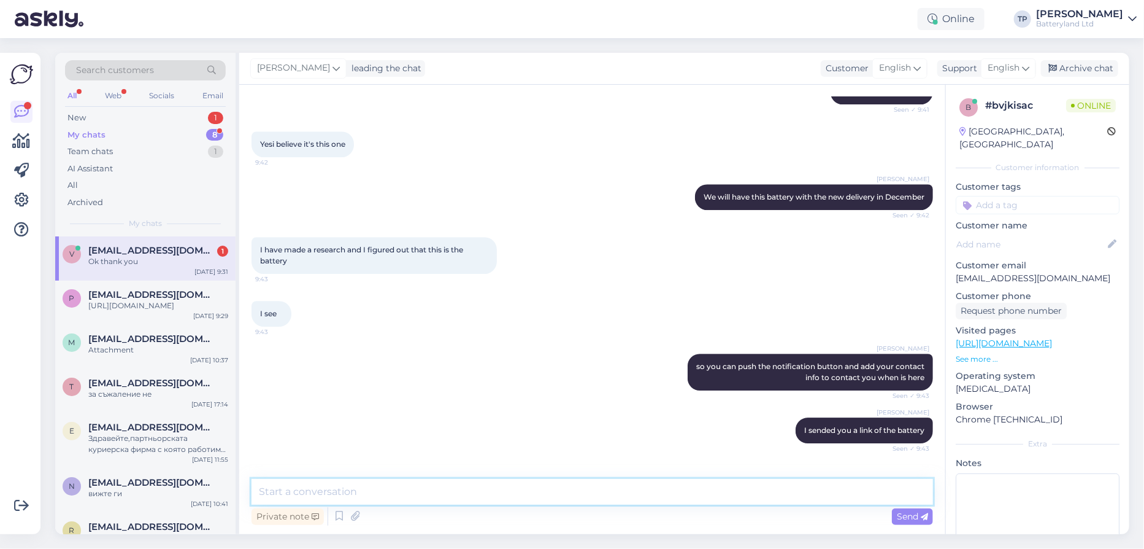
scroll to position [1981, 0]
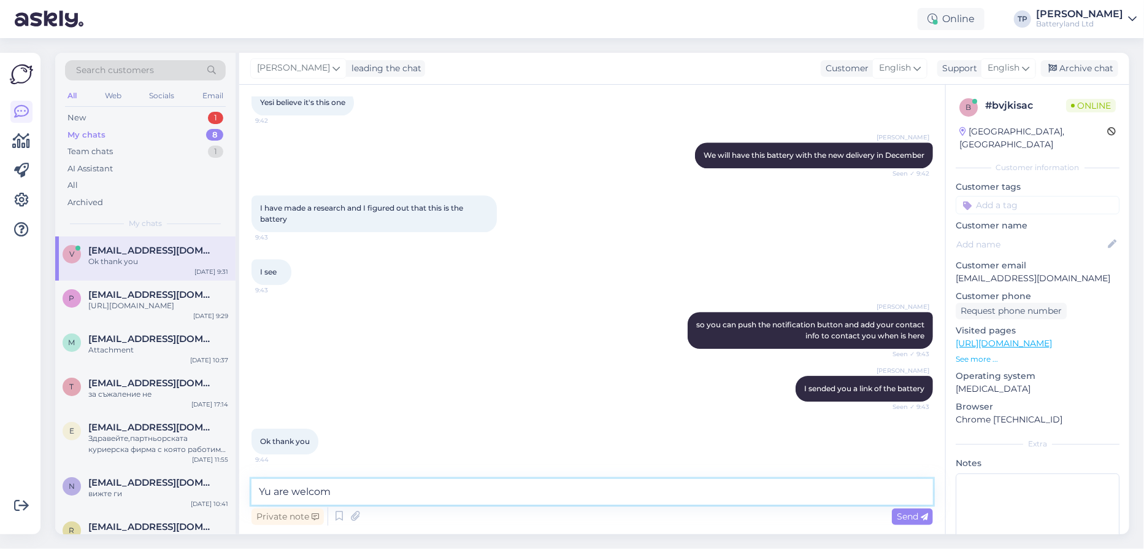
type textarea "Yu are welcome"
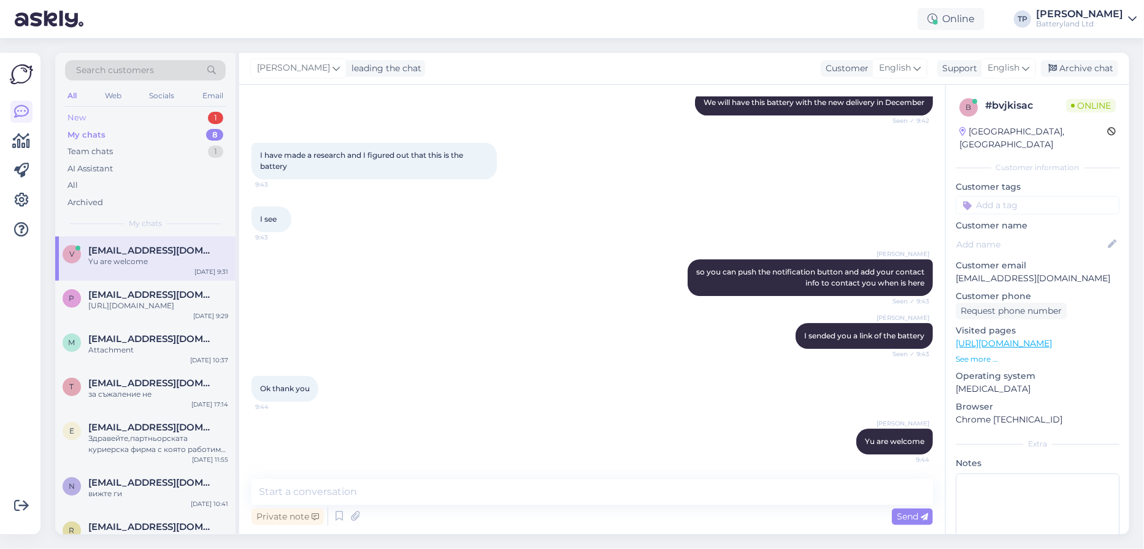
click at [157, 114] on div "New 1" at bounding box center [145, 117] width 161 height 17
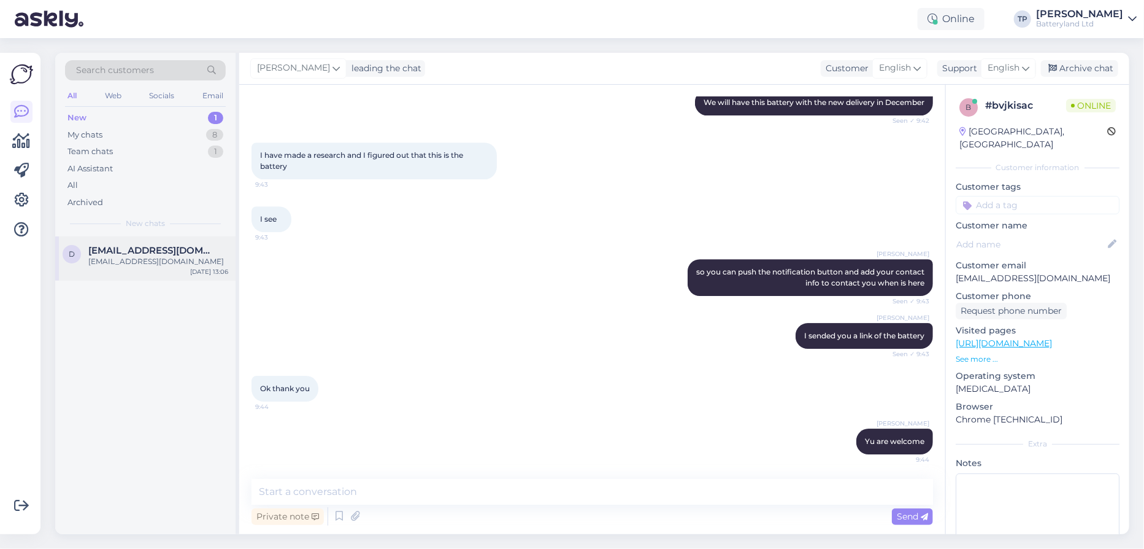
click at [158, 248] on span "[EMAIL_ADDRESS][DOMAIN_NAME]" at bounding box center [152, 250] width 128 height 11
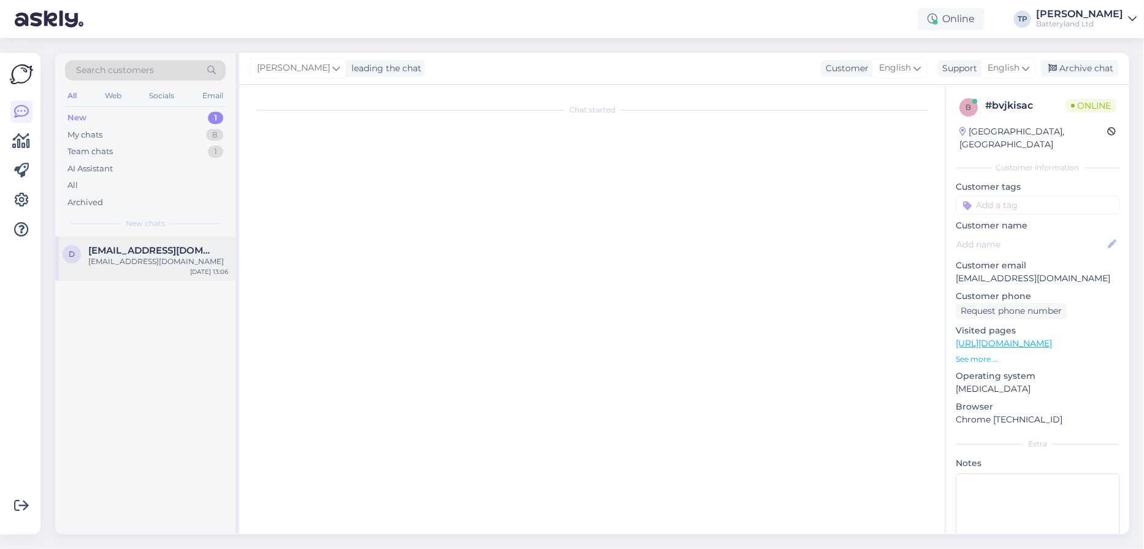
scroll to position [85, 0]
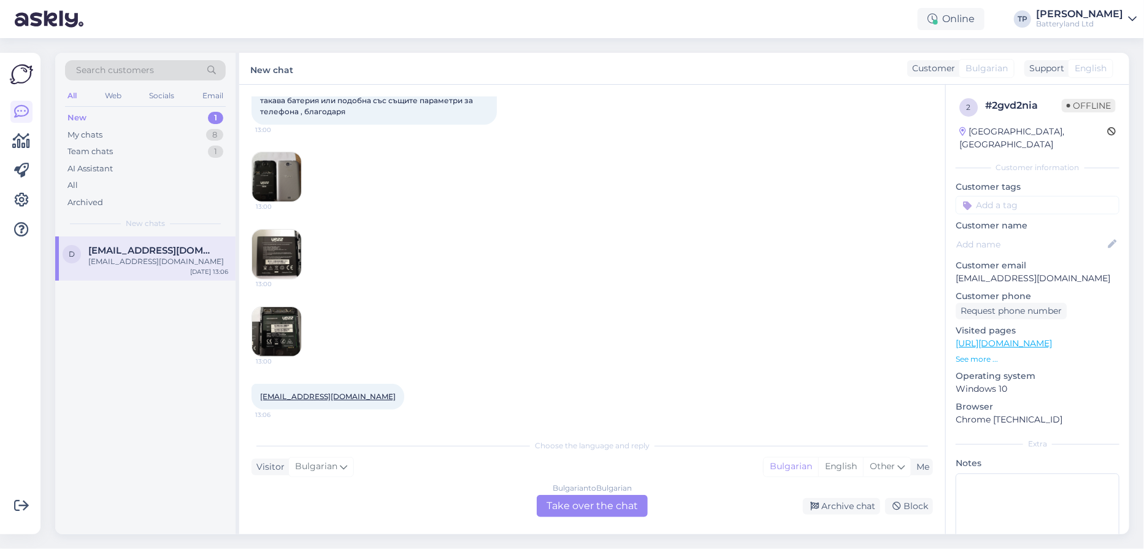
click at [267, 183] on img at bounding box center [276, 176] width 49 height 49
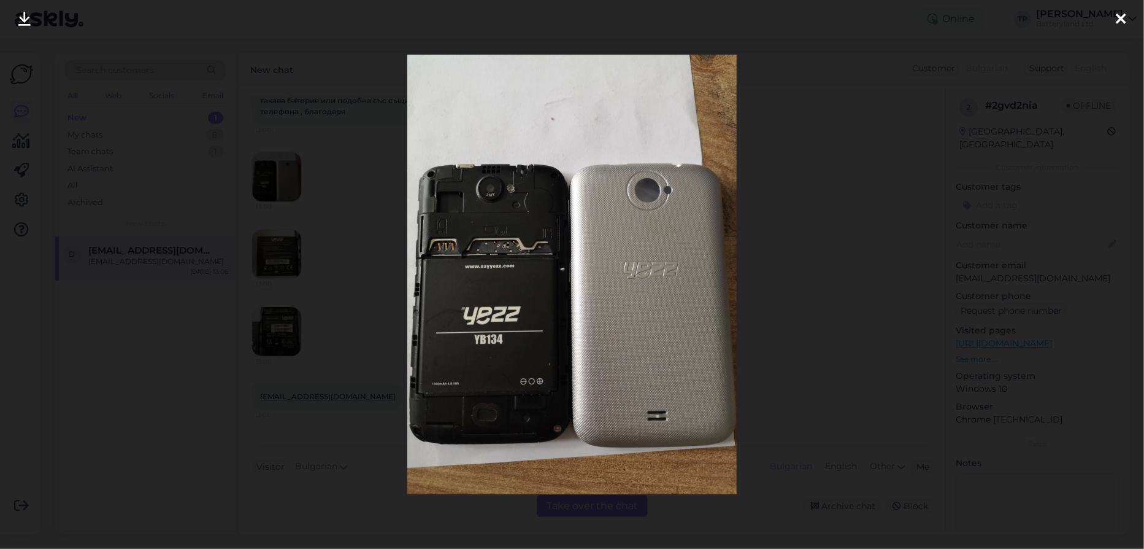
click at [1114, 19] on div at bounding box center [1121, 19] width 25 height 39
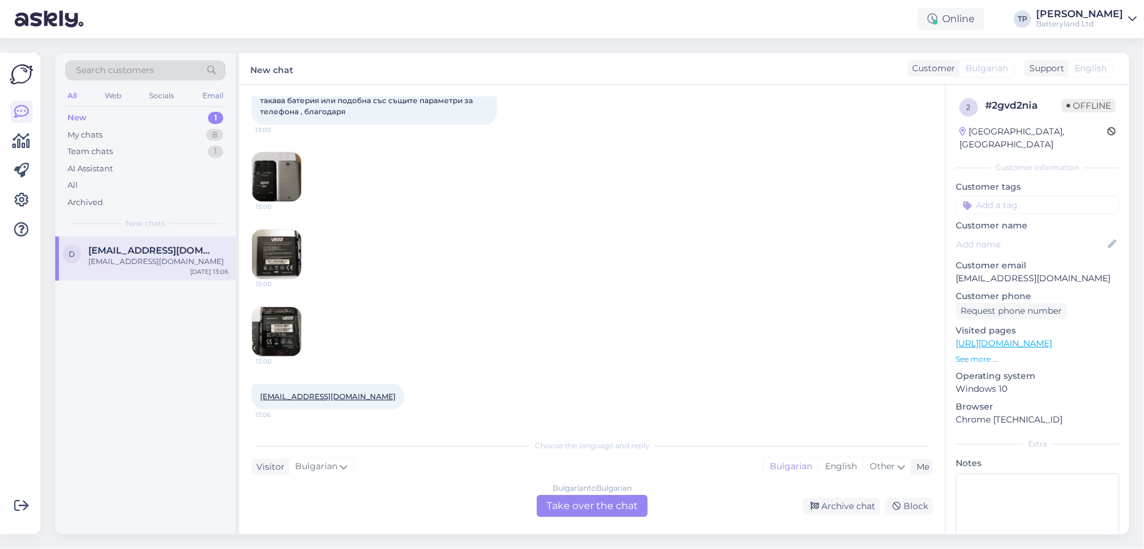
click at [275, 310] on img at bounding box center [276, 331] width 49 height 49
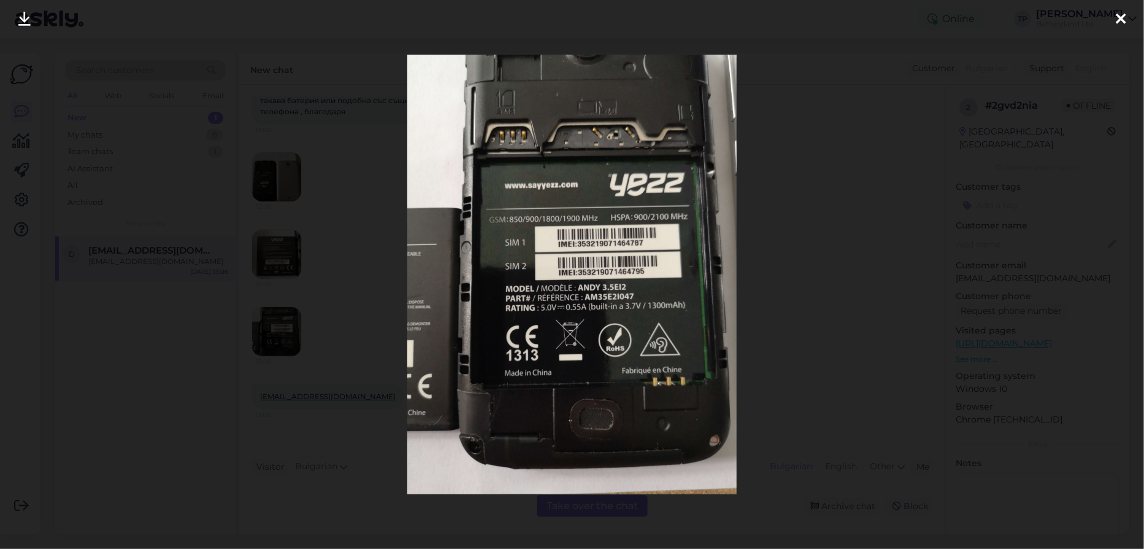
click at [1122, 18] on icon at bounding box center [1121, 20] width 10 height 16
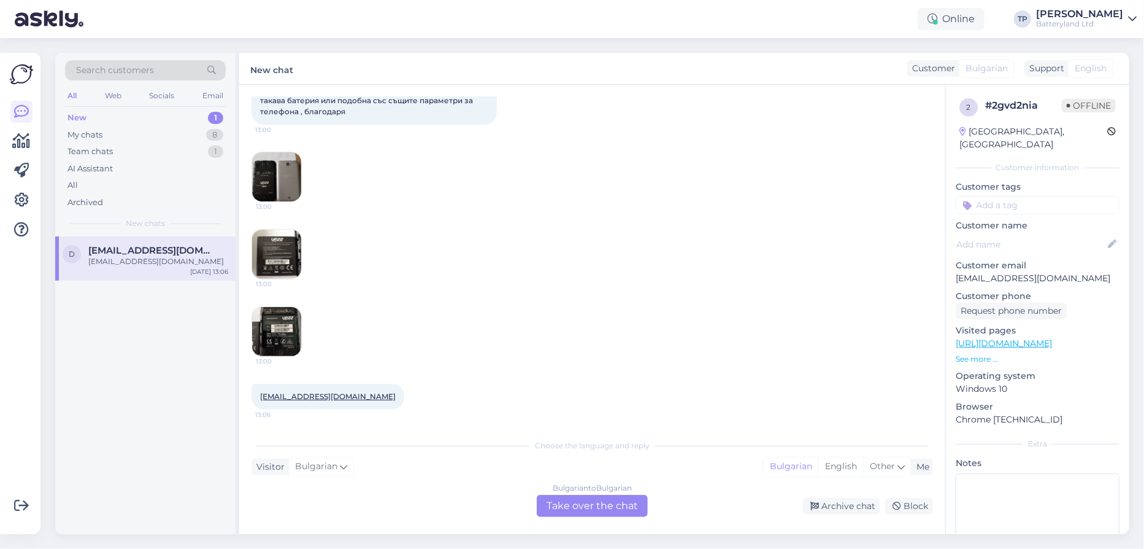
click at [282, 339] on img at bounding box center [276, 331] width 49 height 49
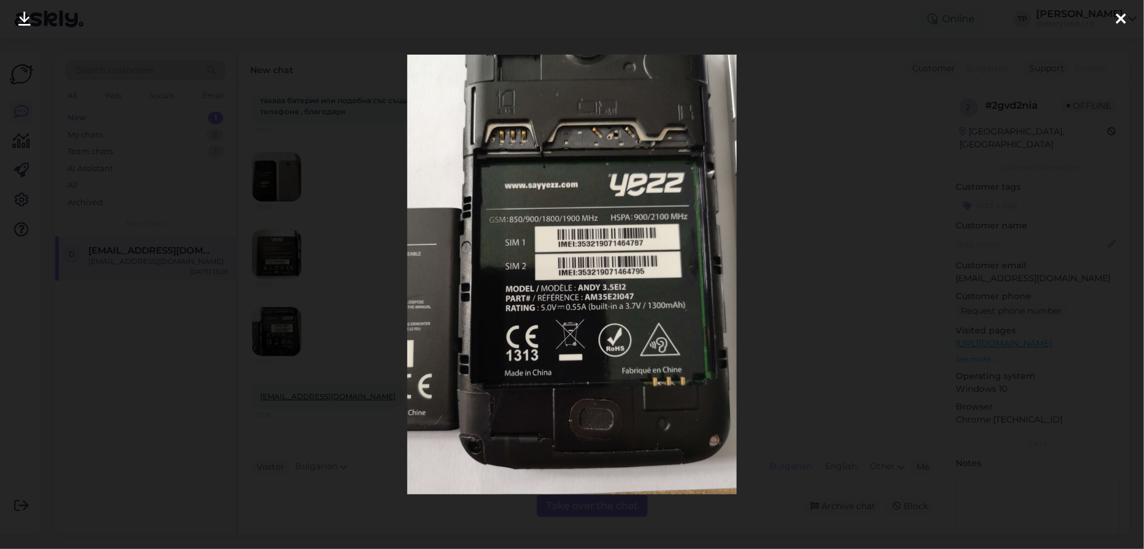
click at [1125, 15] on icon at bounding box center [1121, 20] width 10 height 16
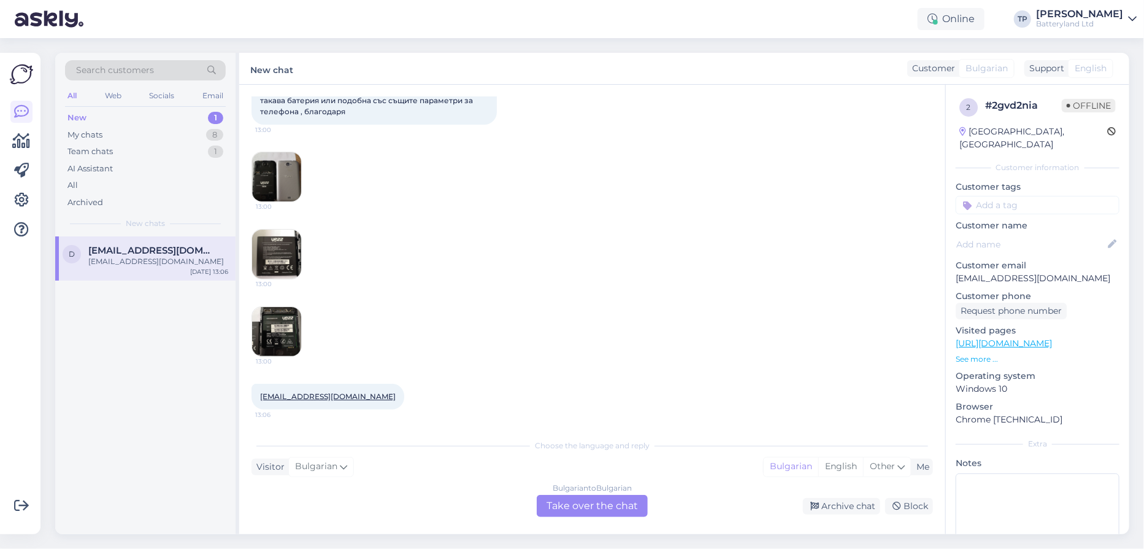
click at [260, 264] on img at bounding box center [276, 253] width 49 height 49
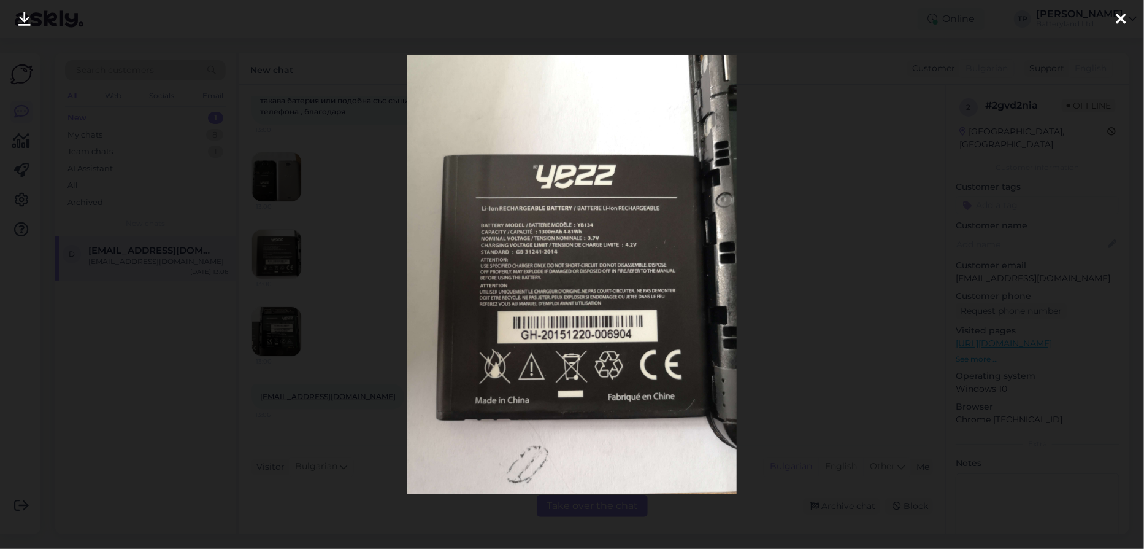
click at [1116, 21] on icon at bounding box center [1121, 20] width 10 height 16
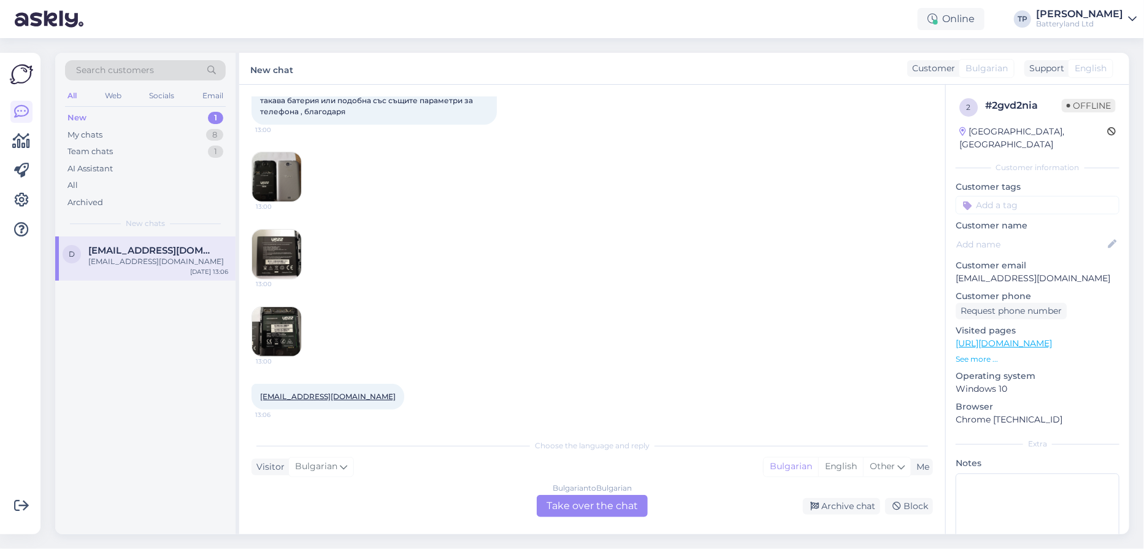
click at [578, 501] on div "Bulgarian to Bulgarian Take over the chat" at bounding box center [592, 506] width 111 height 22
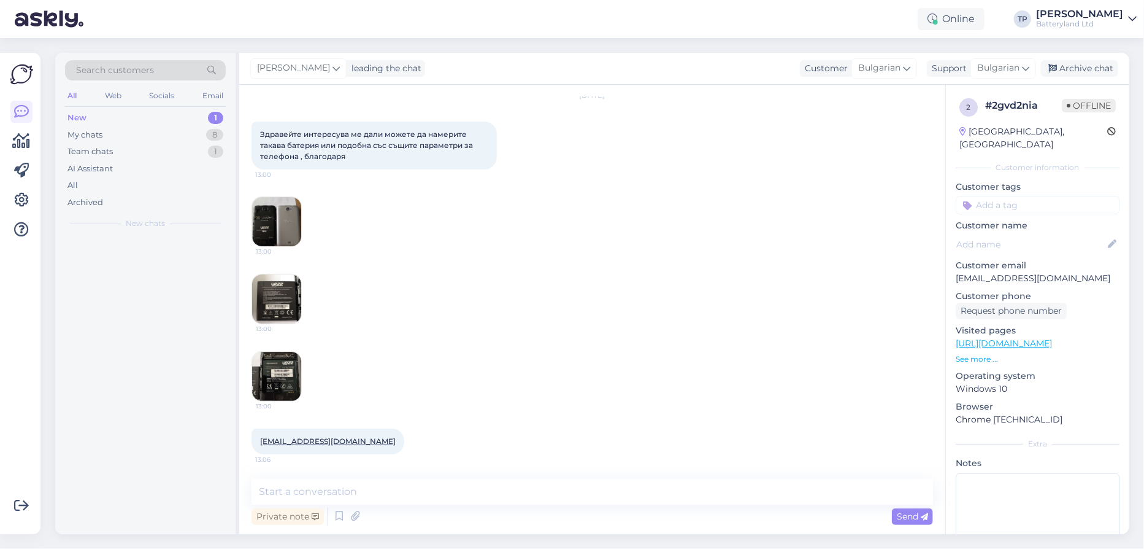
scroll to position [39, 0]
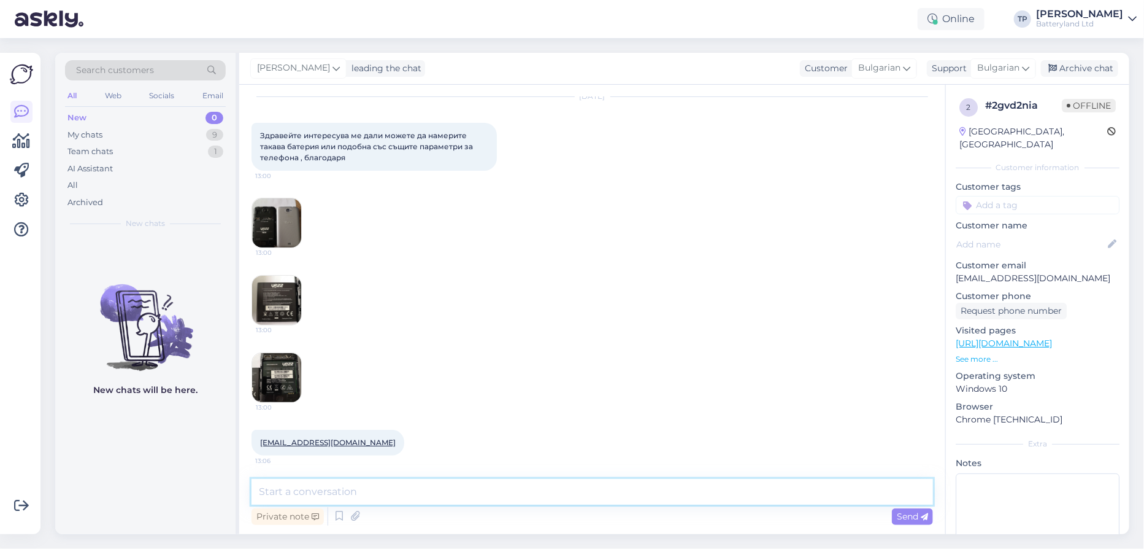
click at [355, 490] on textarea at bounding box center [593, 492] width 682 height 26
type textarea "[PERSON_NAME],отговорих ви преди малко на [PERSON_NAME]"
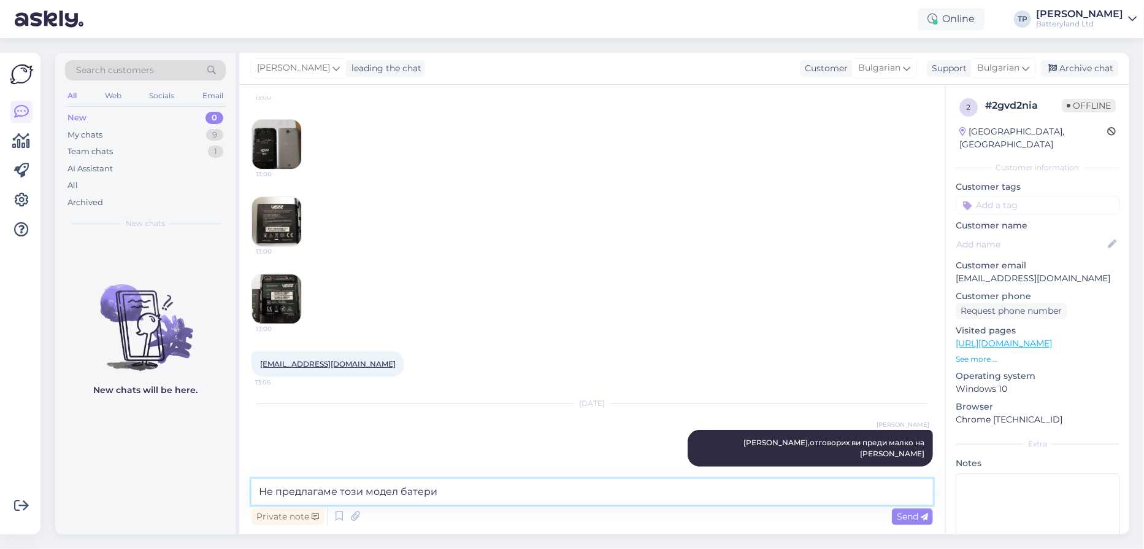
type textarea "Не предлагаме този модел батерия"
